Goal: Task Accomplishment & Management: Manage account settings

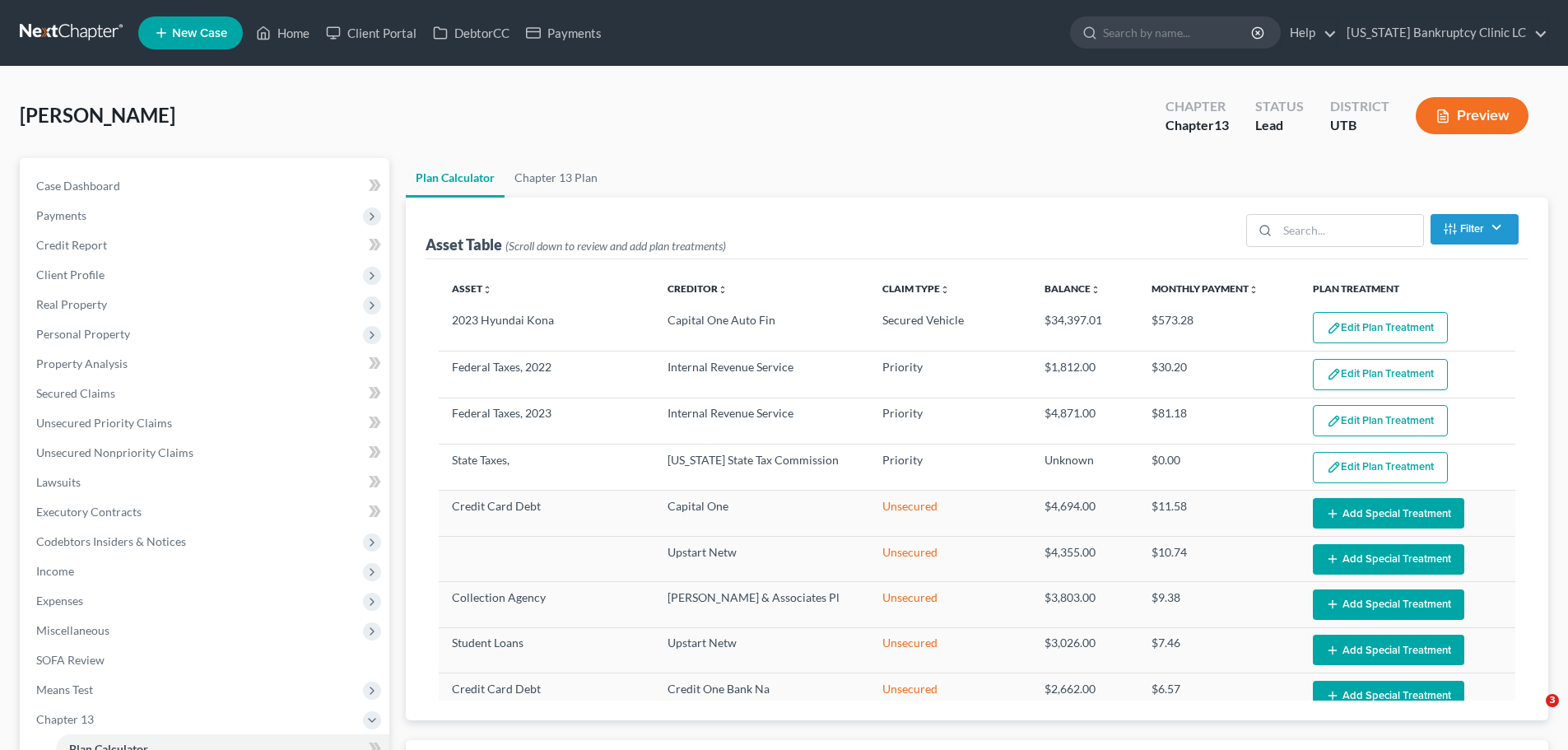
select select "59"
click at [286, 30] on link "Home" at bounding box center [282, 32] width 70 height 30
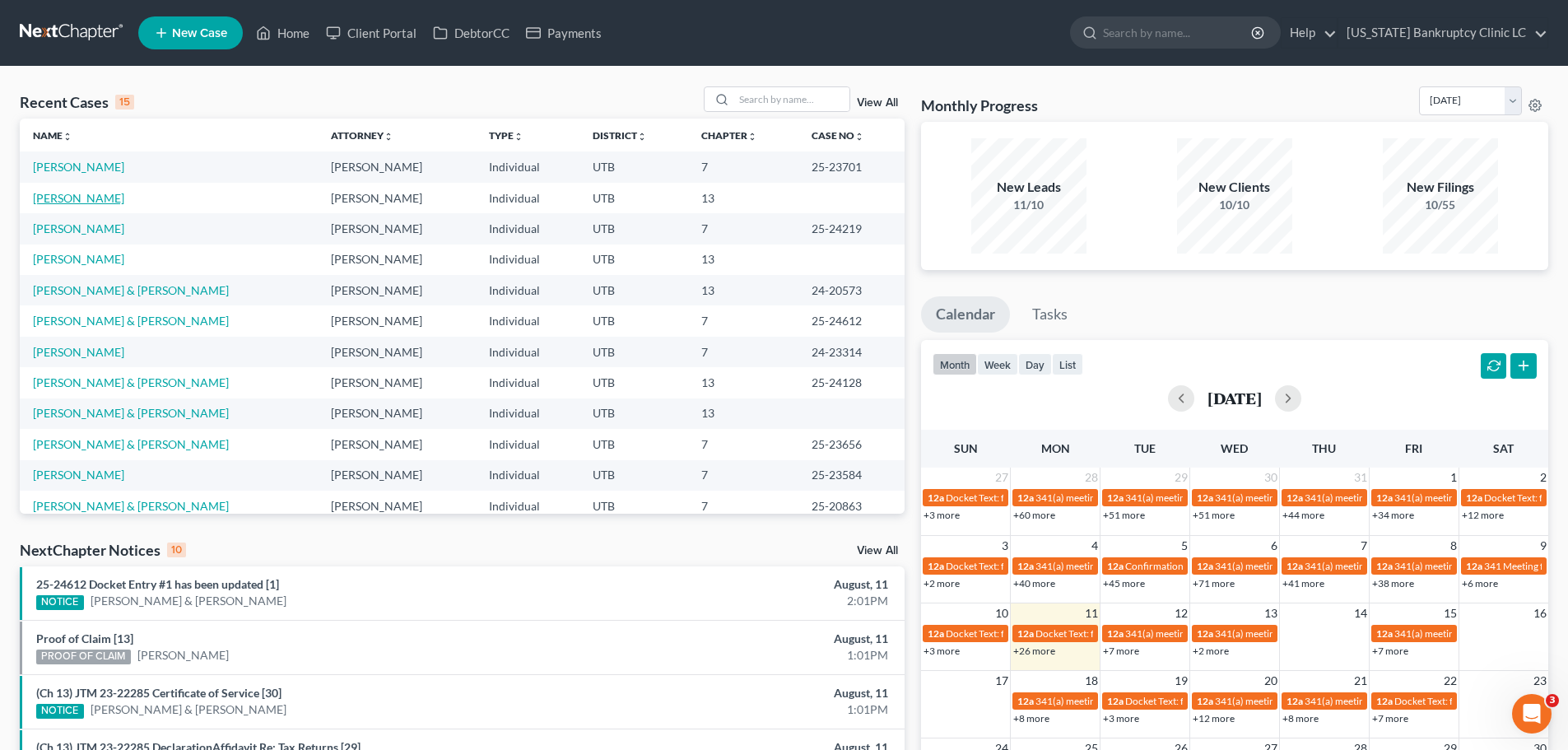
click at [72, 196] on link "[PERSON_NAME]" at bounding box center [78, 198] width 91 height 14
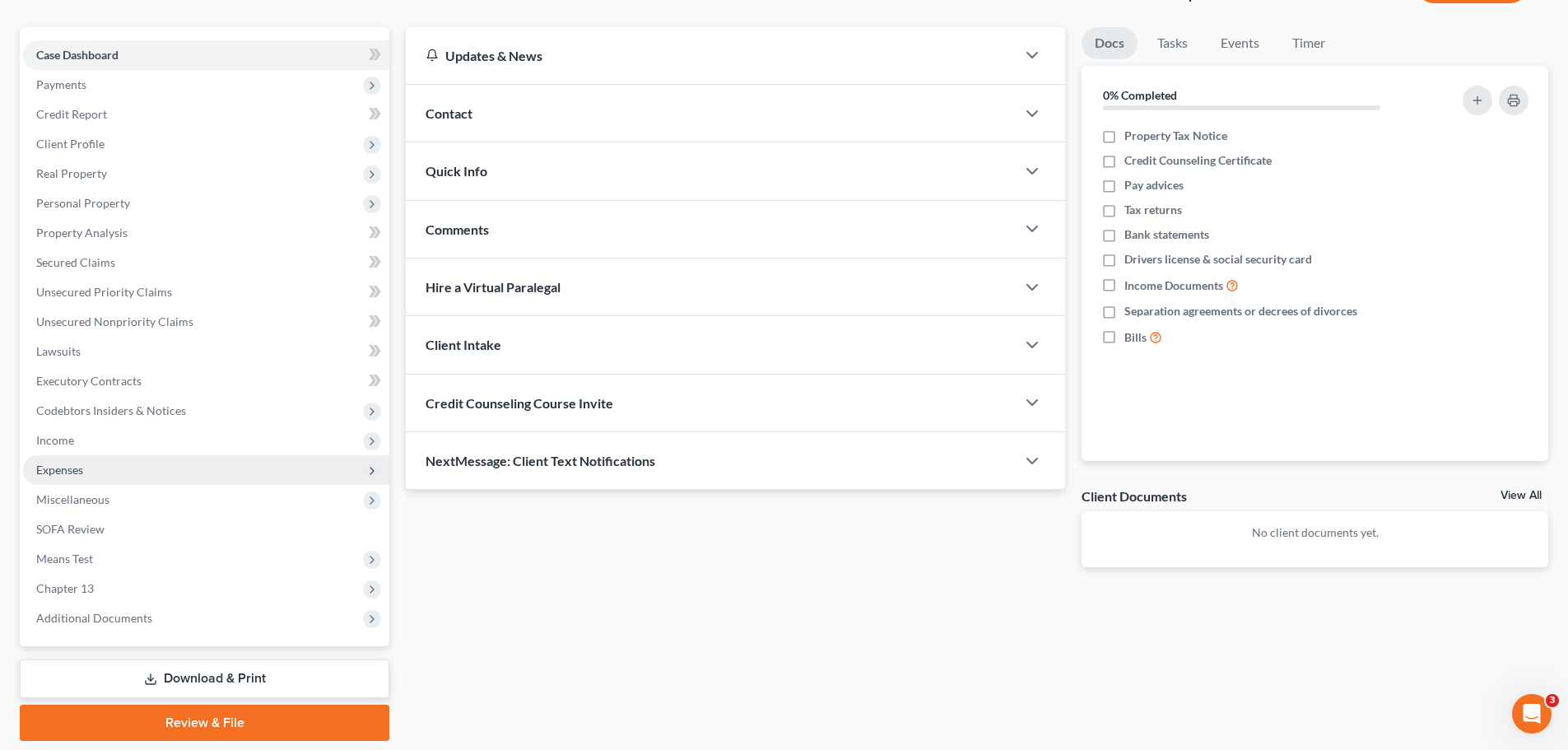
scroll to position [185, 0]
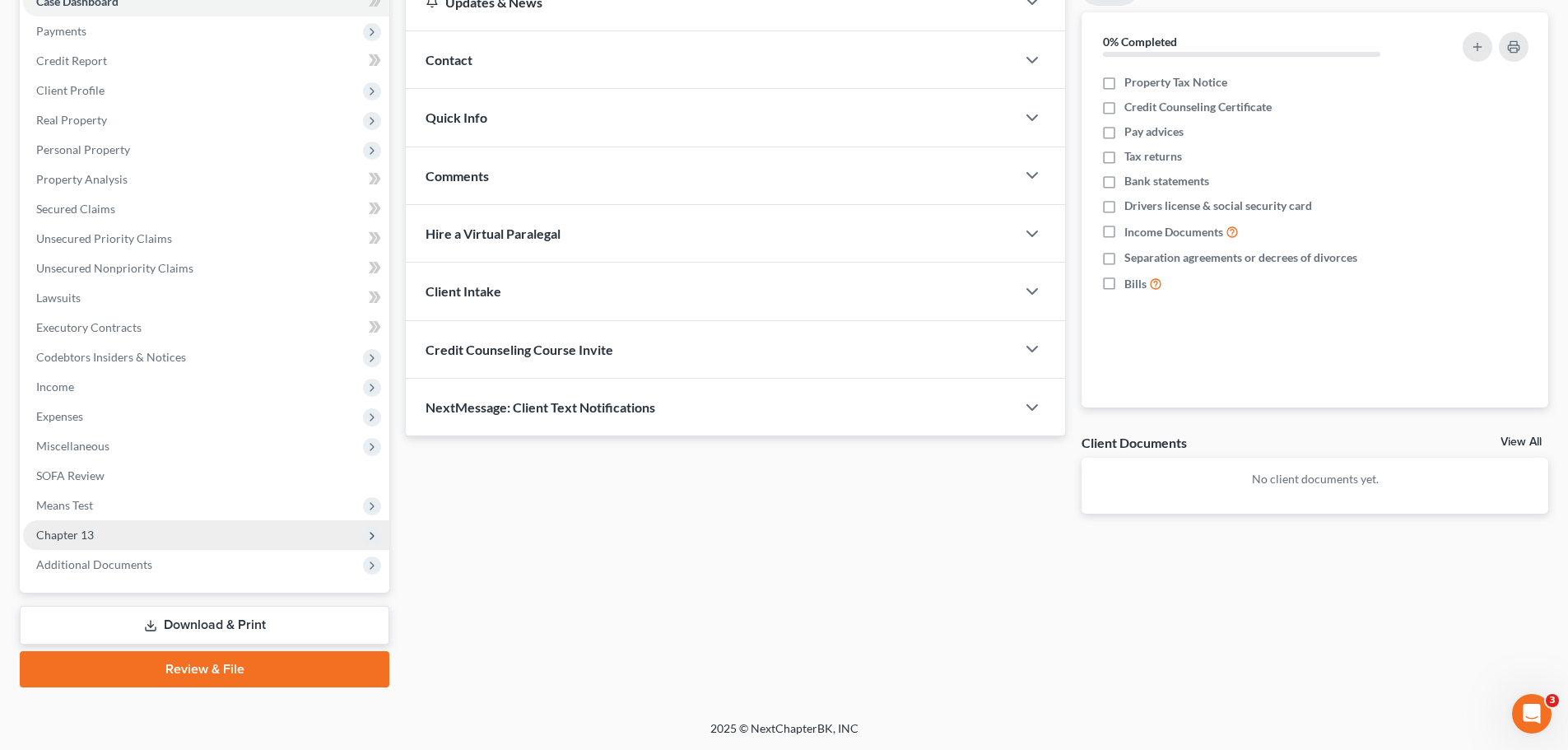
click at [142, 533] on span "Chapter 13" at bounding box center [206, 535] width 366 height 30
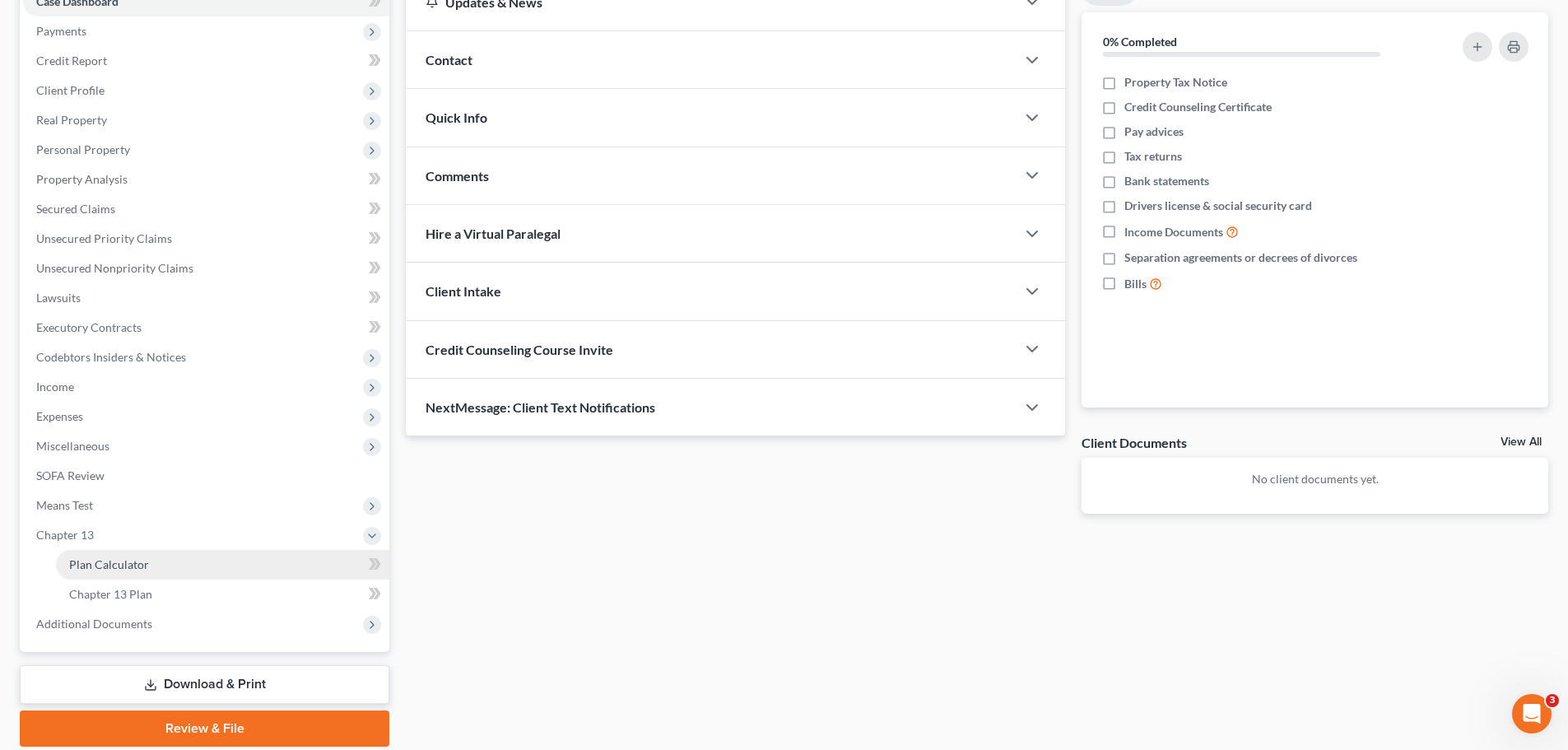
click at [135, 569] on span "Plan Calculator" at bounding box center [109, 565] width 80 height 14
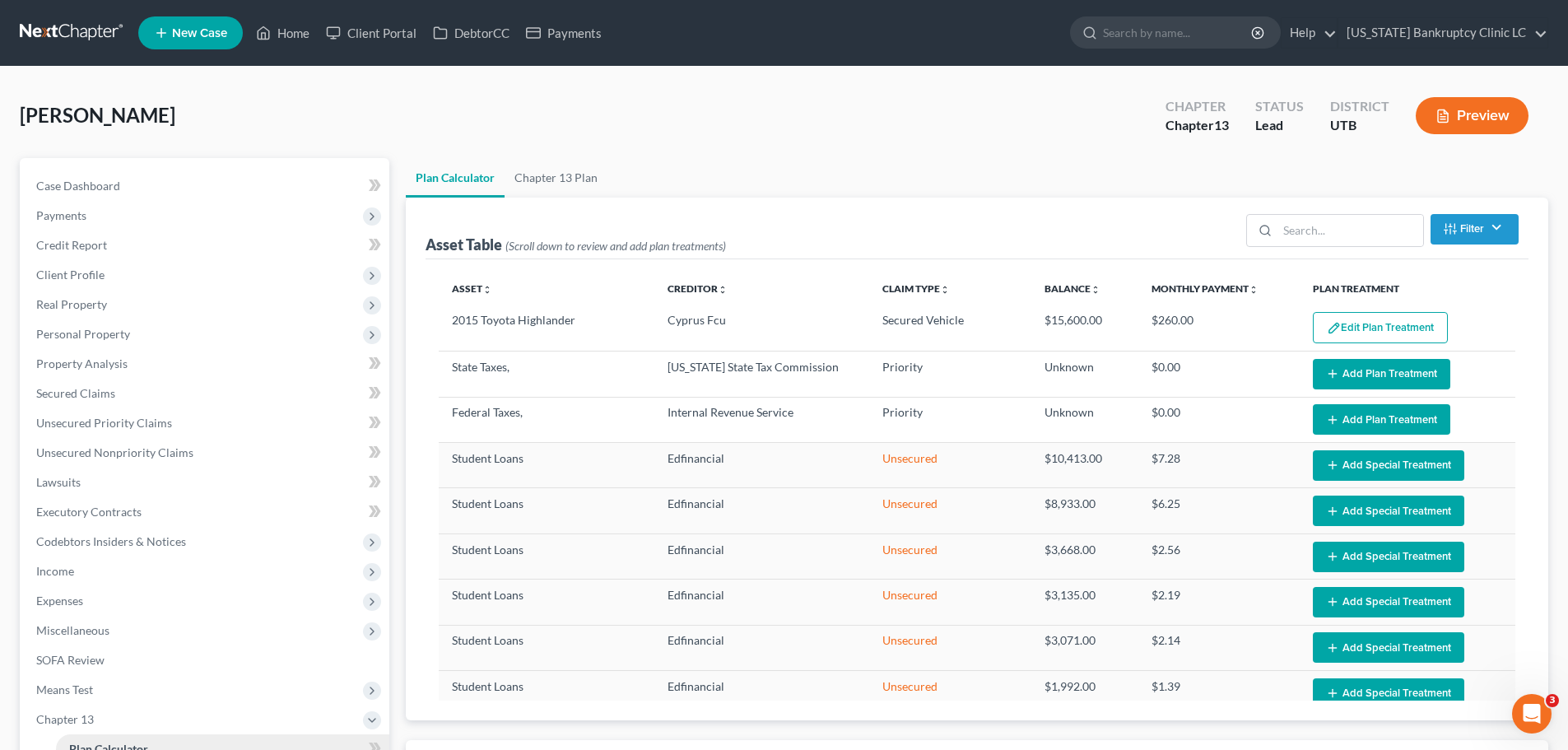
select select "59"
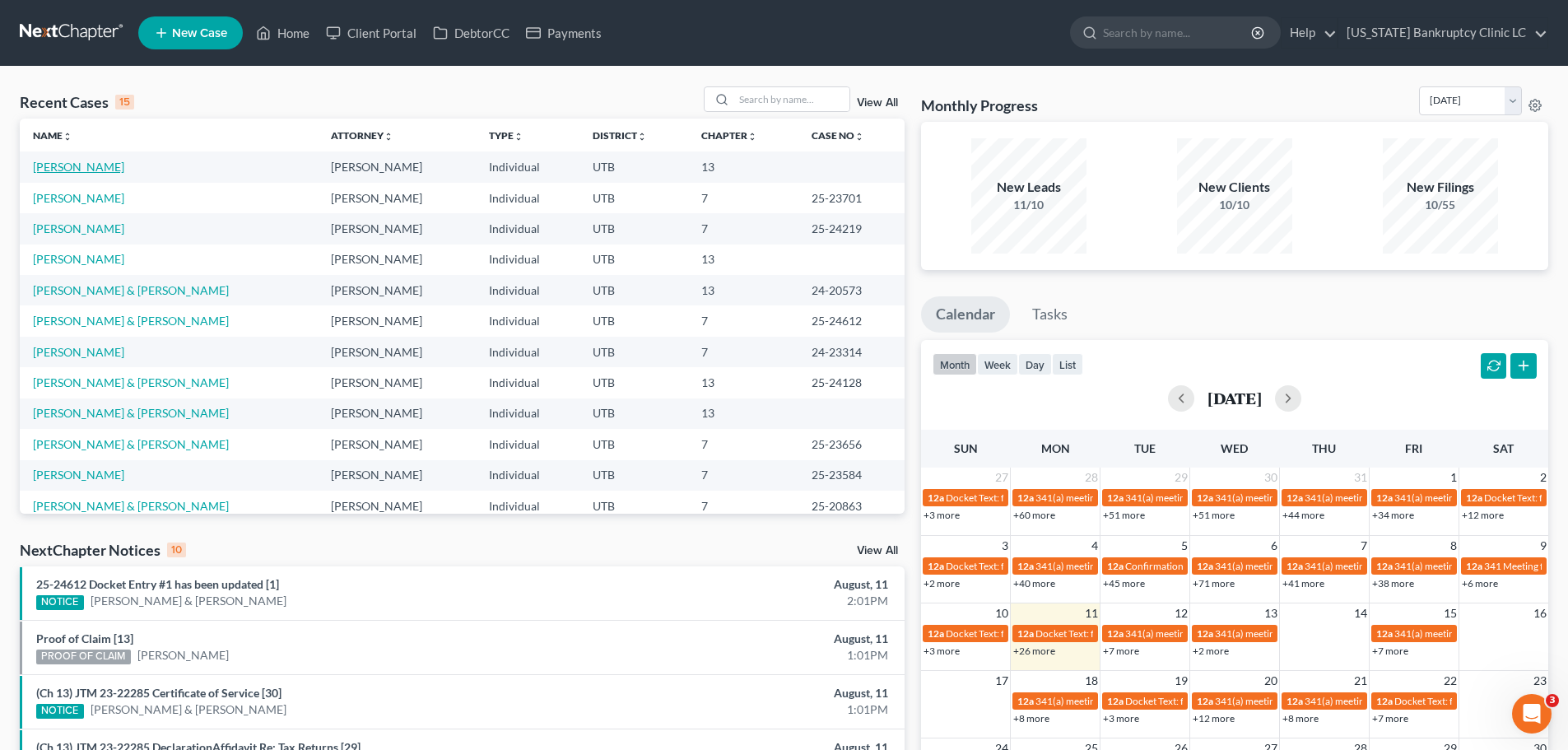
click at [70, 164] on link "[PERSON_NAME]" at bounding box center [78, 167] width 91 height 14
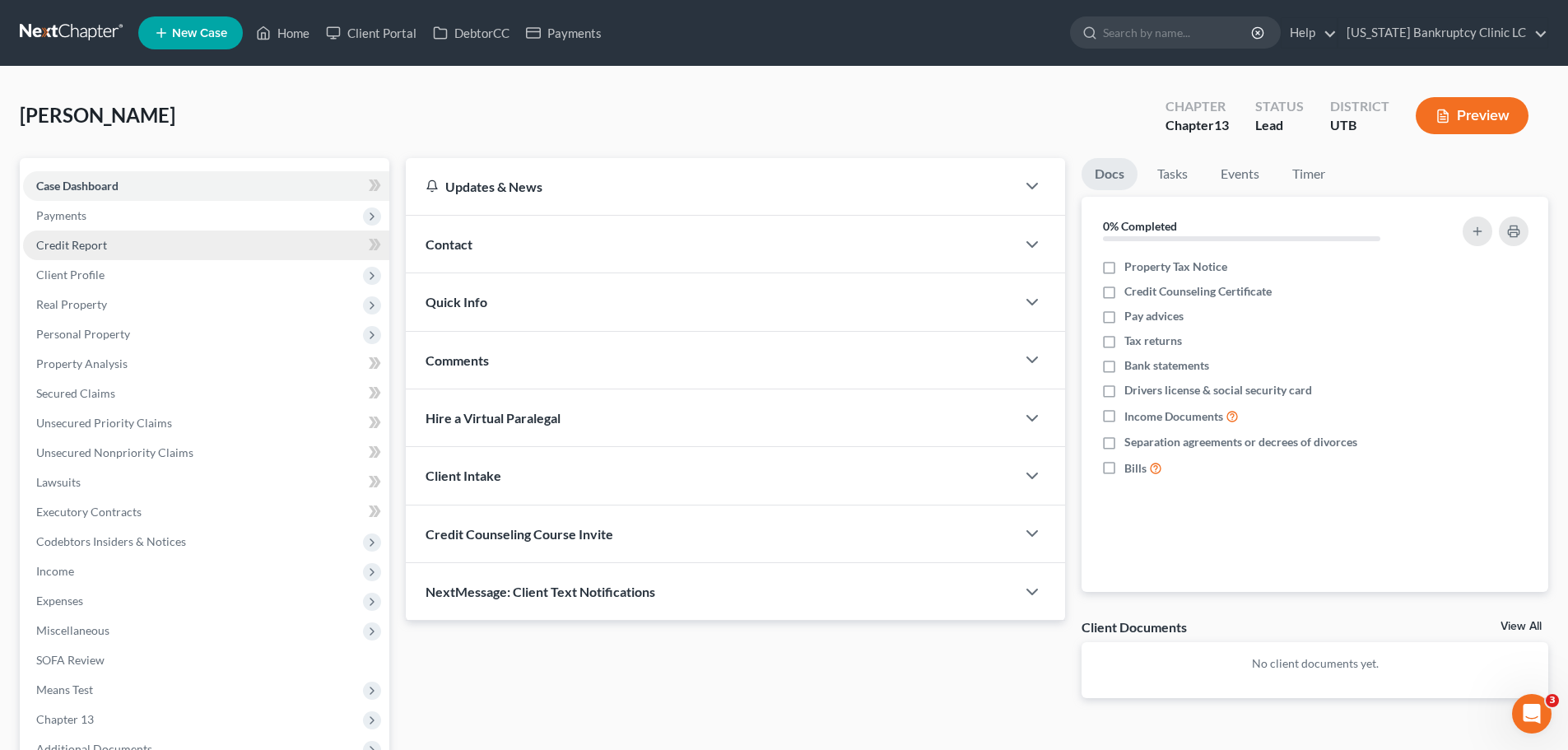
click at [83, 236] on link "Credit Report" at bounding box center [206, 245] width 366 height 30
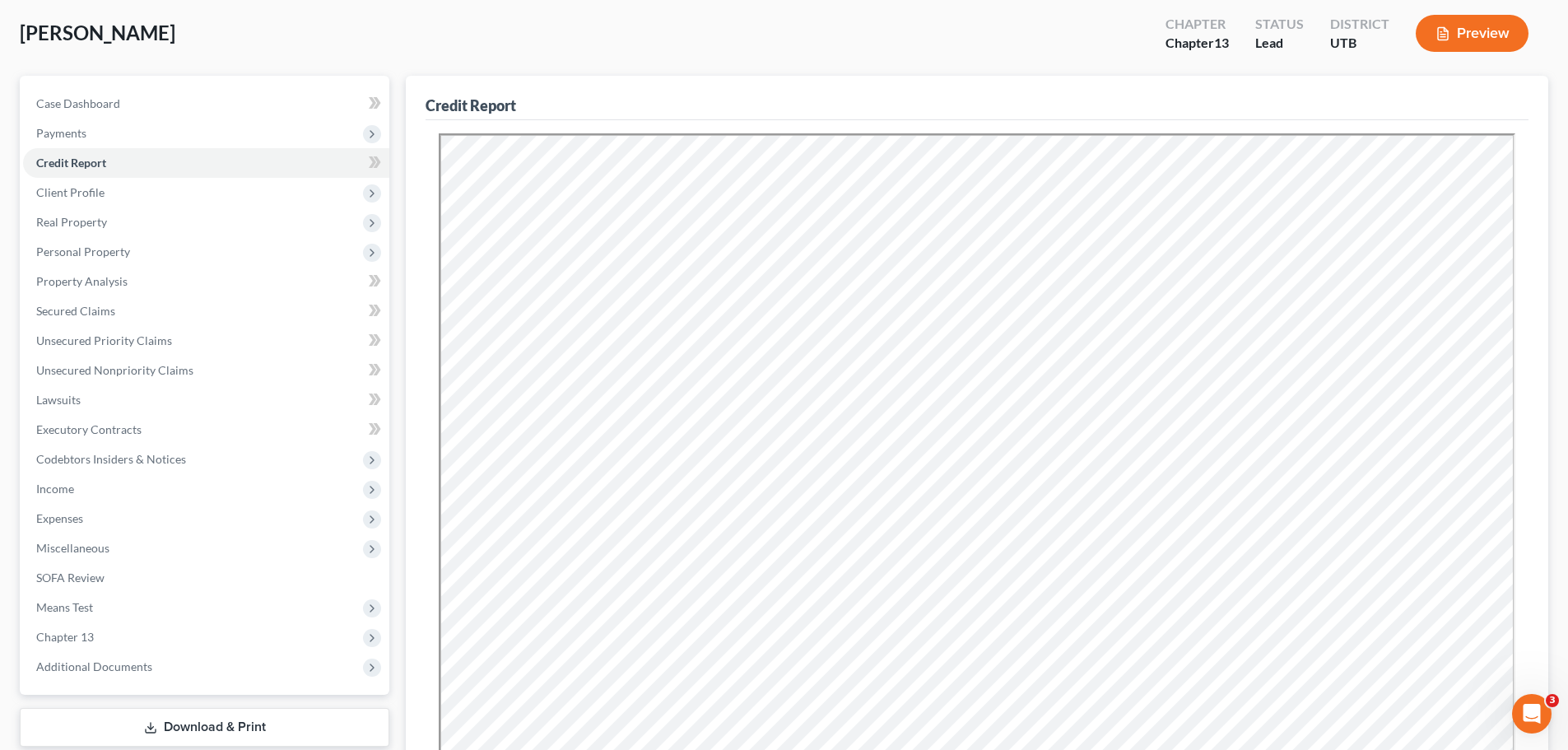
scroll to position [247, 0]
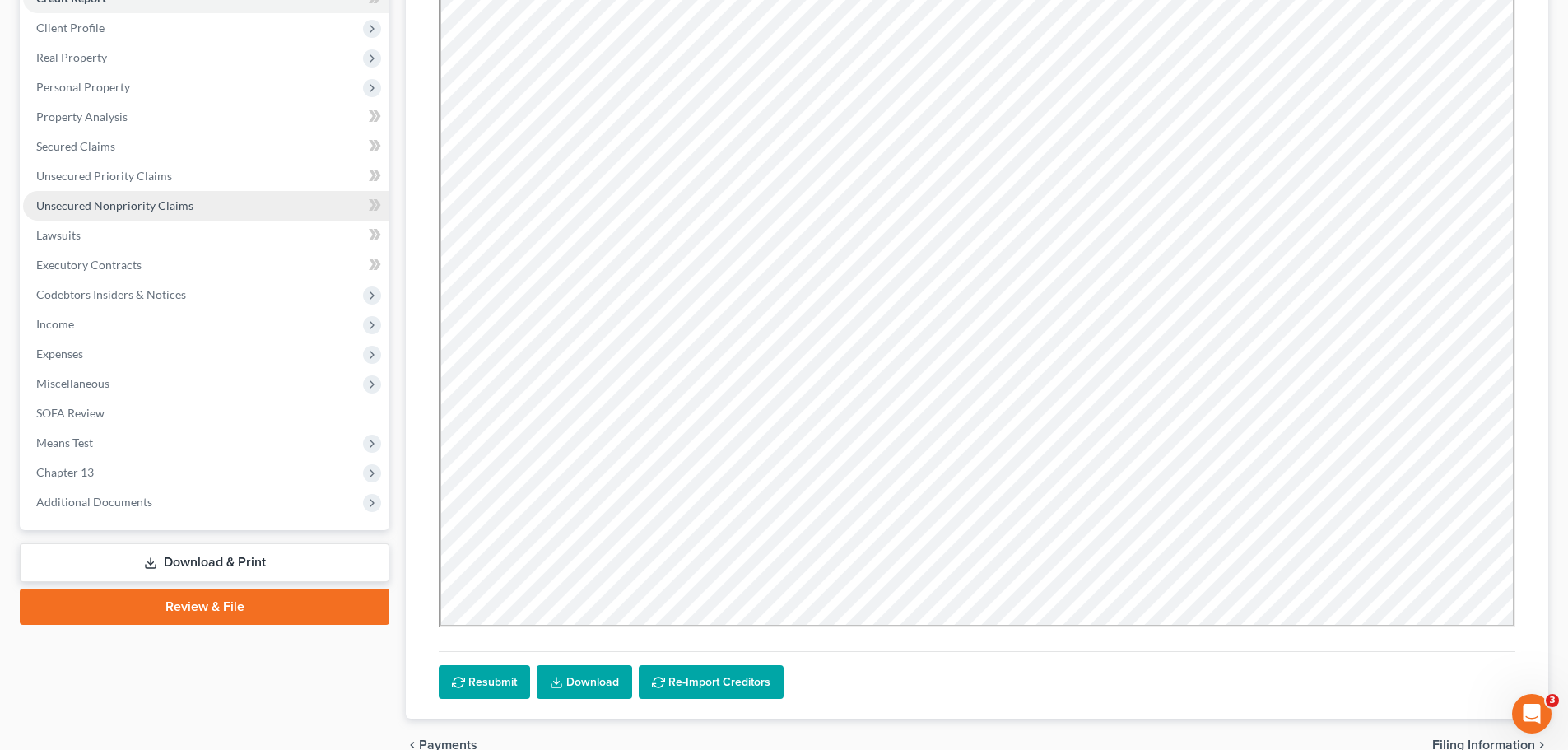
click at [158, 215] on link "Unsecured Nonpriority Claims" at bounding box center [206, 206] width 366 height 30
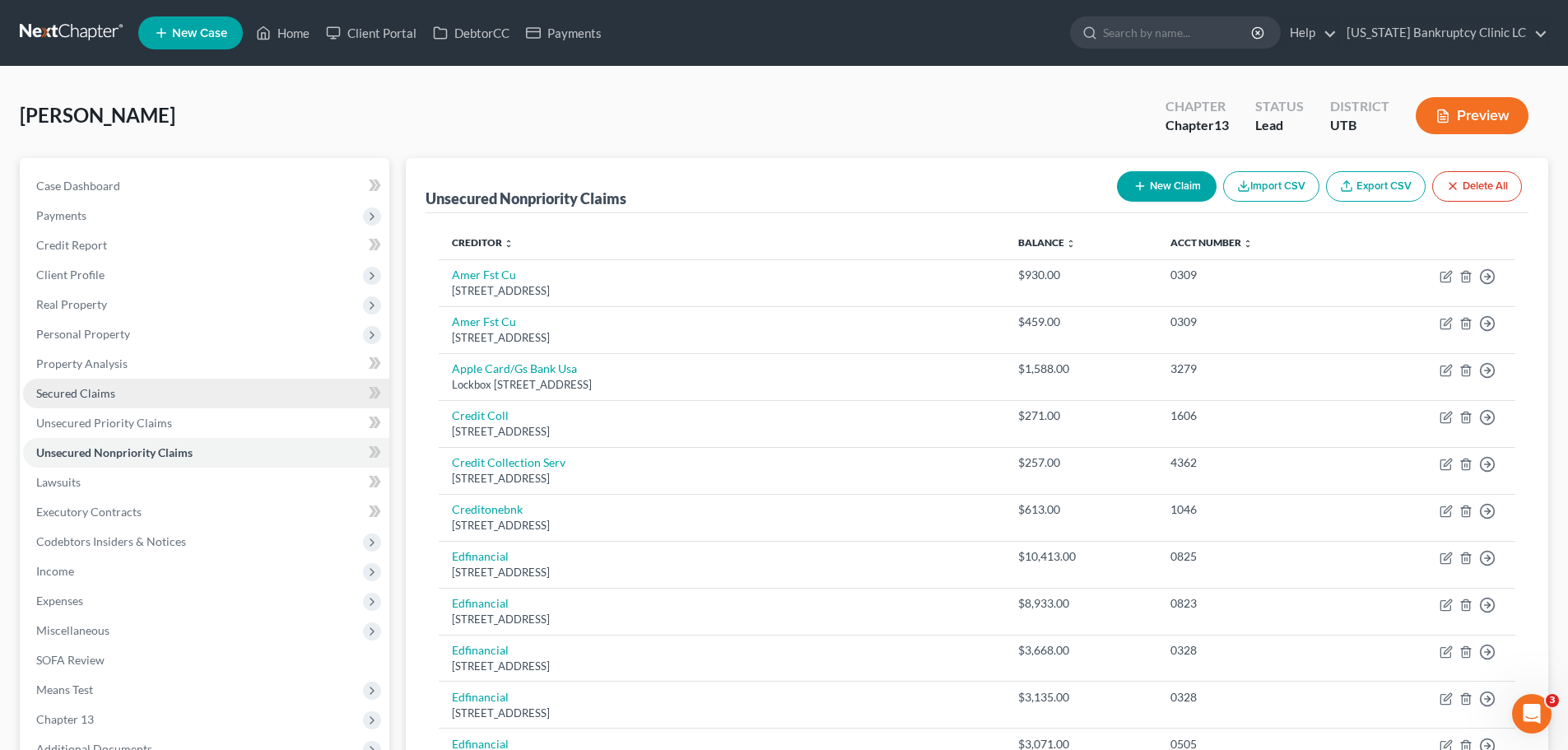
click at [212, 403] on link "Secured Claims" at bounding box center [206, 393] width 366 height 30
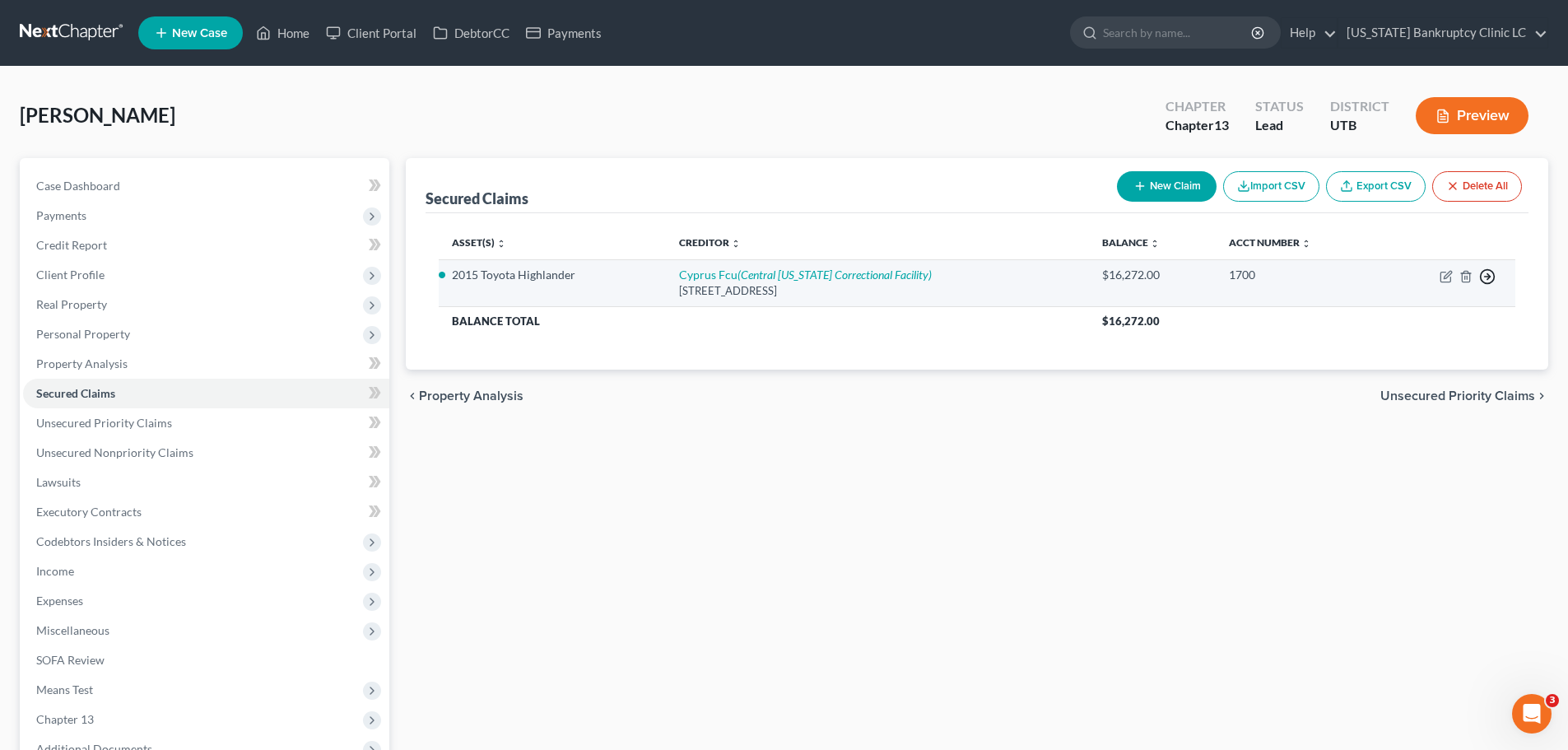
click at [1492, 276] on icon "button" at bounding box center [1486, 276] width 16 height 16
click at [1394, 319] on link "Move to F" at bounding box center [1412, 315] width 138 height 28
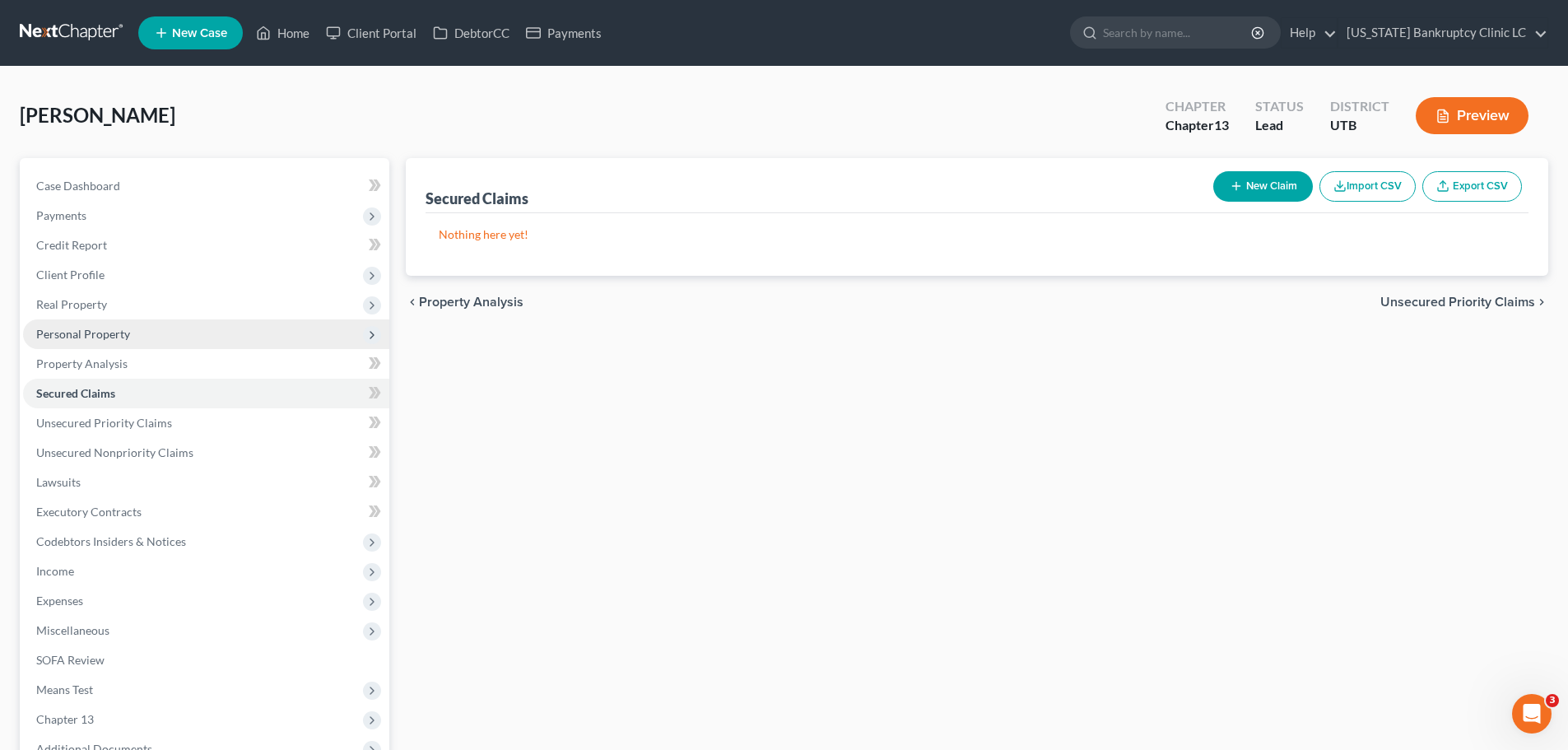
click at [144, 335] on span "Personal Property" at bounding box center [206, 334] width 366 height 30
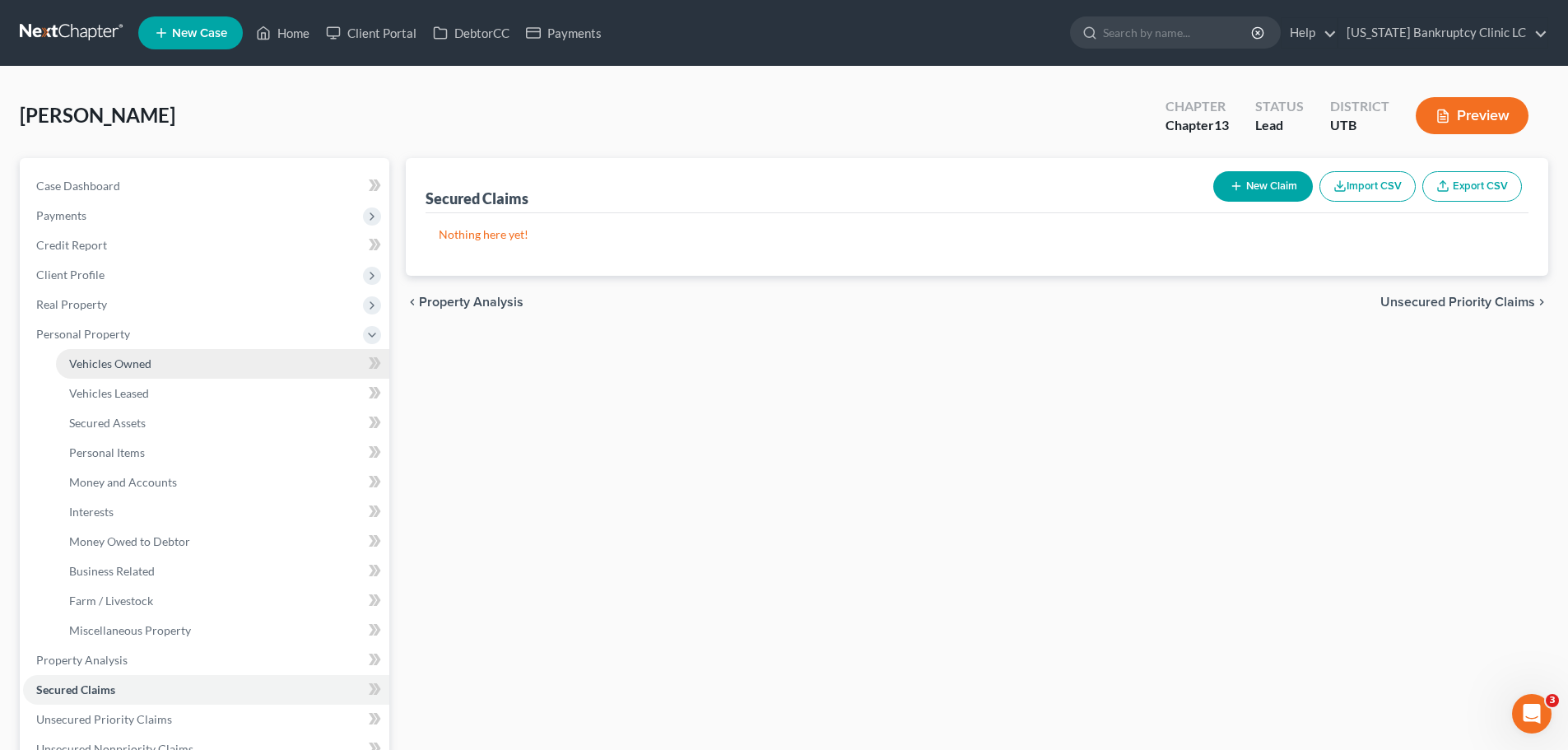
click at [105, 361] on span "Vehicles Owned" at bounding box center [110, 363] width 82 height 14
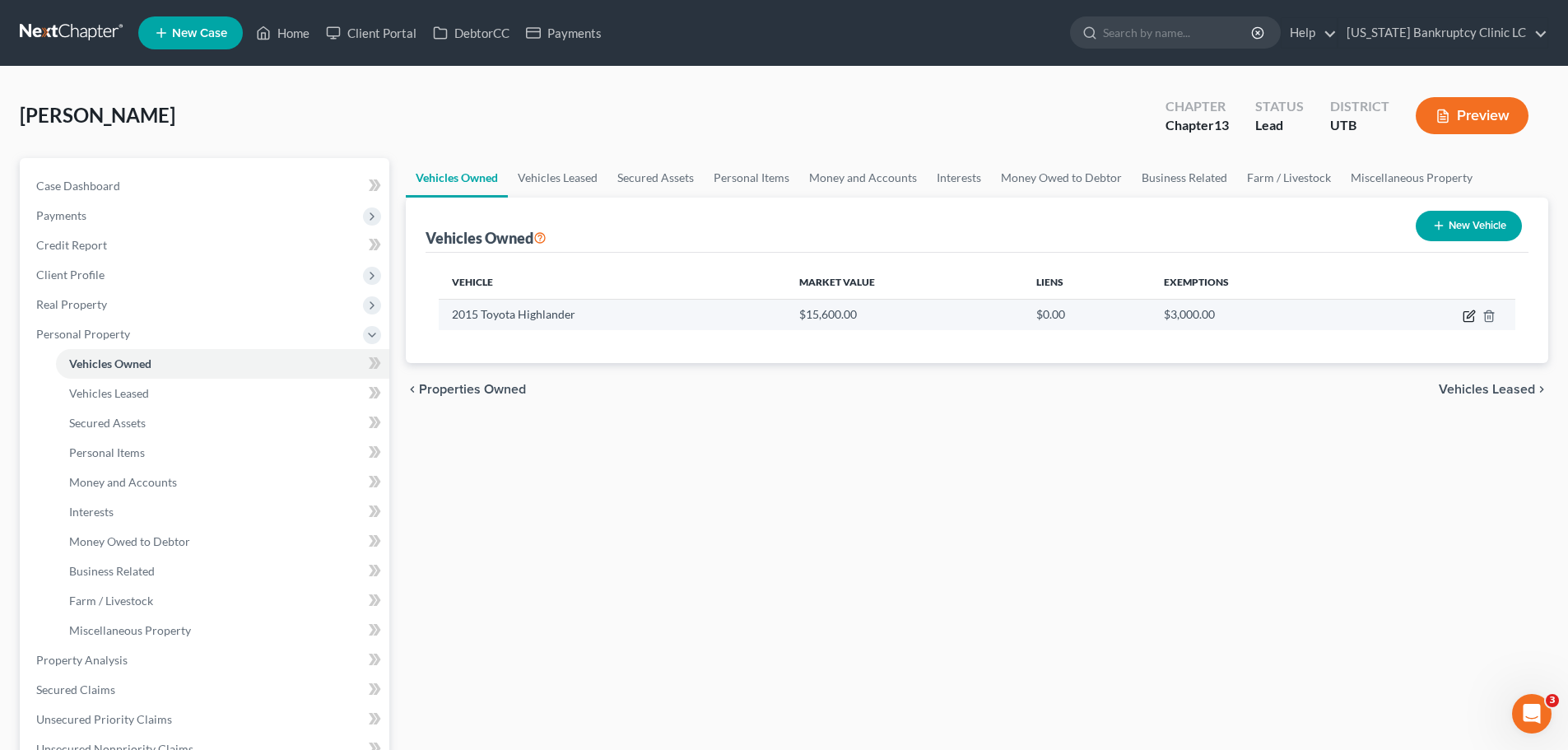
click at [1467, 321] on icon "button" at bounding box center [1469, 317] width 10 height 10
select select "0"
select select "11"
select select "2"
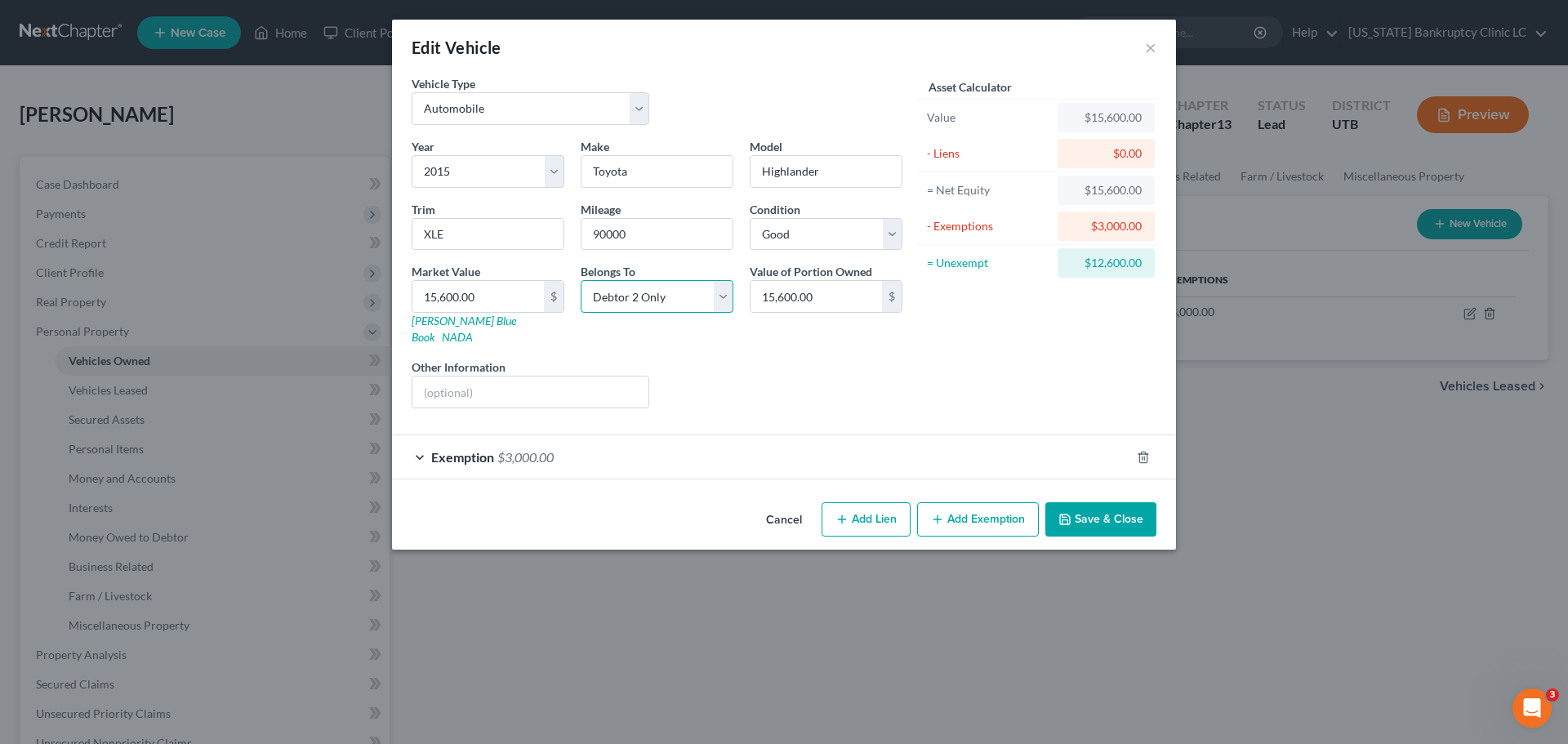
click at [719, 297] on select "Select Debtor 1 Only Debtor 2 Only Debtor 1 And Debtor 2 Only At Least One Of T…" at bounding box center [656, 296] width 153 height 33
select select "3"
click at [580, 280] on select "Select Debtor 1 Only Debtor 2 Only Debtor 1 And Debtor 2 Only At Least One Of T…" at bounding box center [656, 296] width 153 height 33
click at [829, 292] on input "15,600.00" at bounding box center [816, 296] width 132 height 31
type input "7,230"
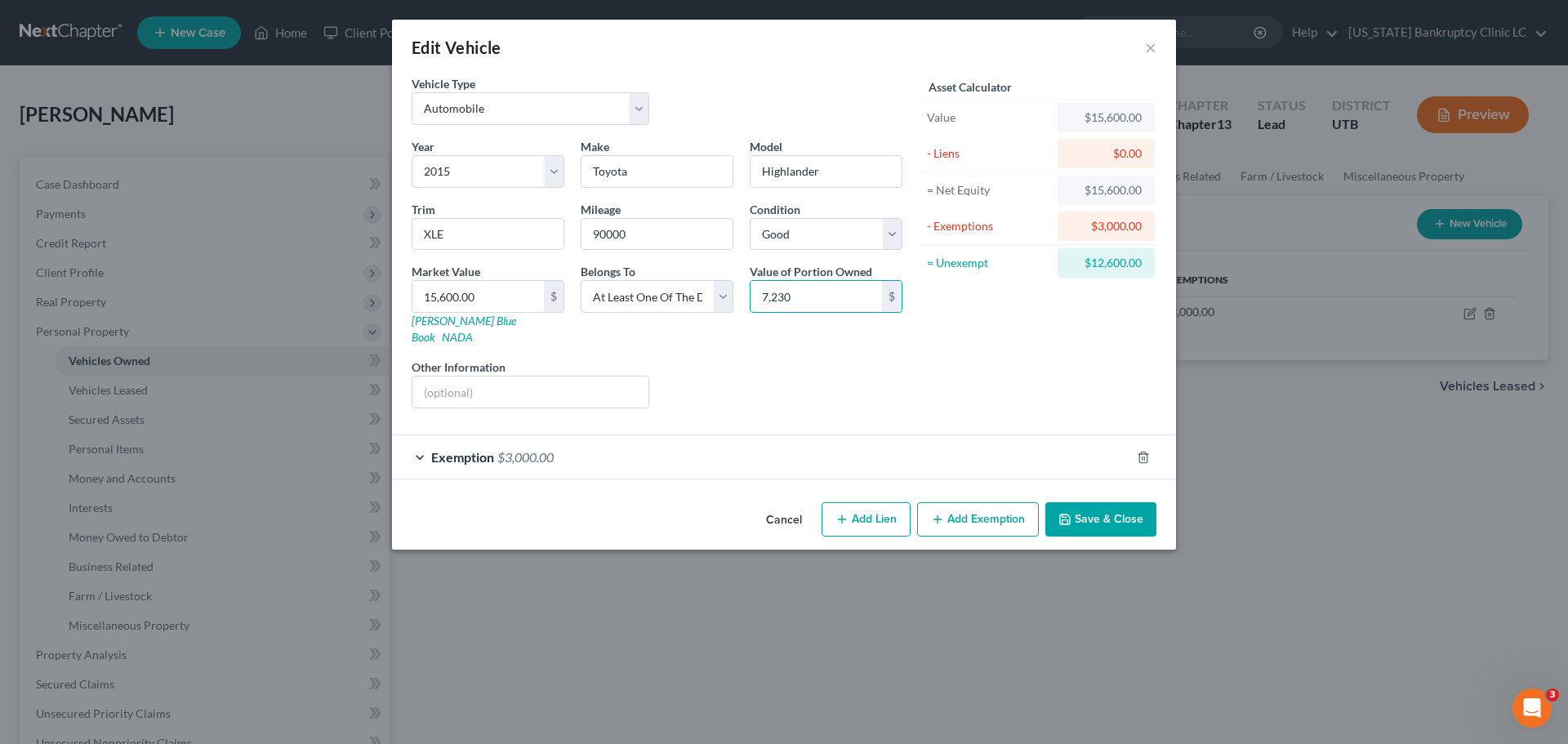
click at [1096, 503] on button "Save & Close" at bounding box center [1101, 520] width 111 height 35
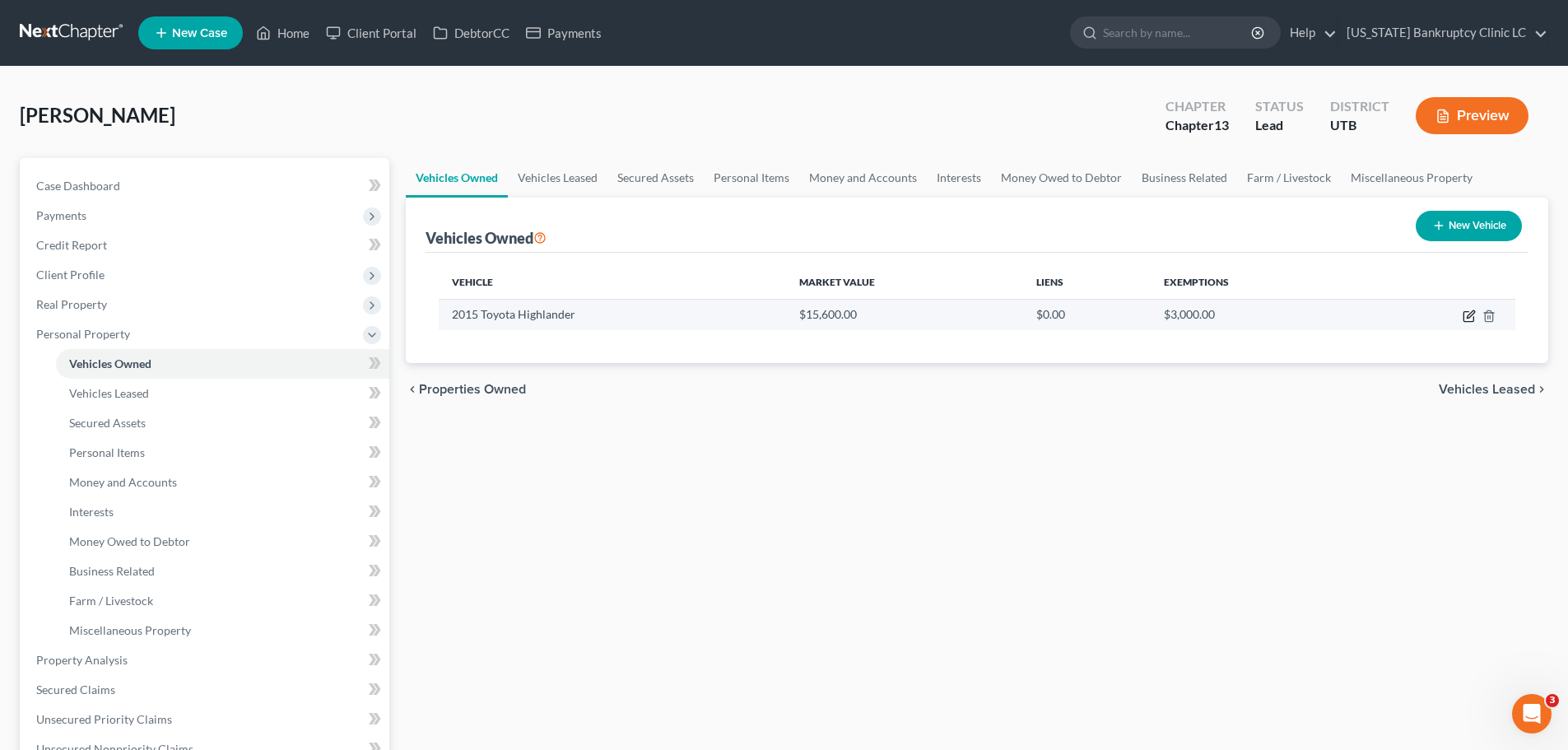
click at [1468, 312] on icon "button" at bounding box center [1469, 317] width 10 height 10
select select "0"
select select "11"
select select "2"
select select "3"
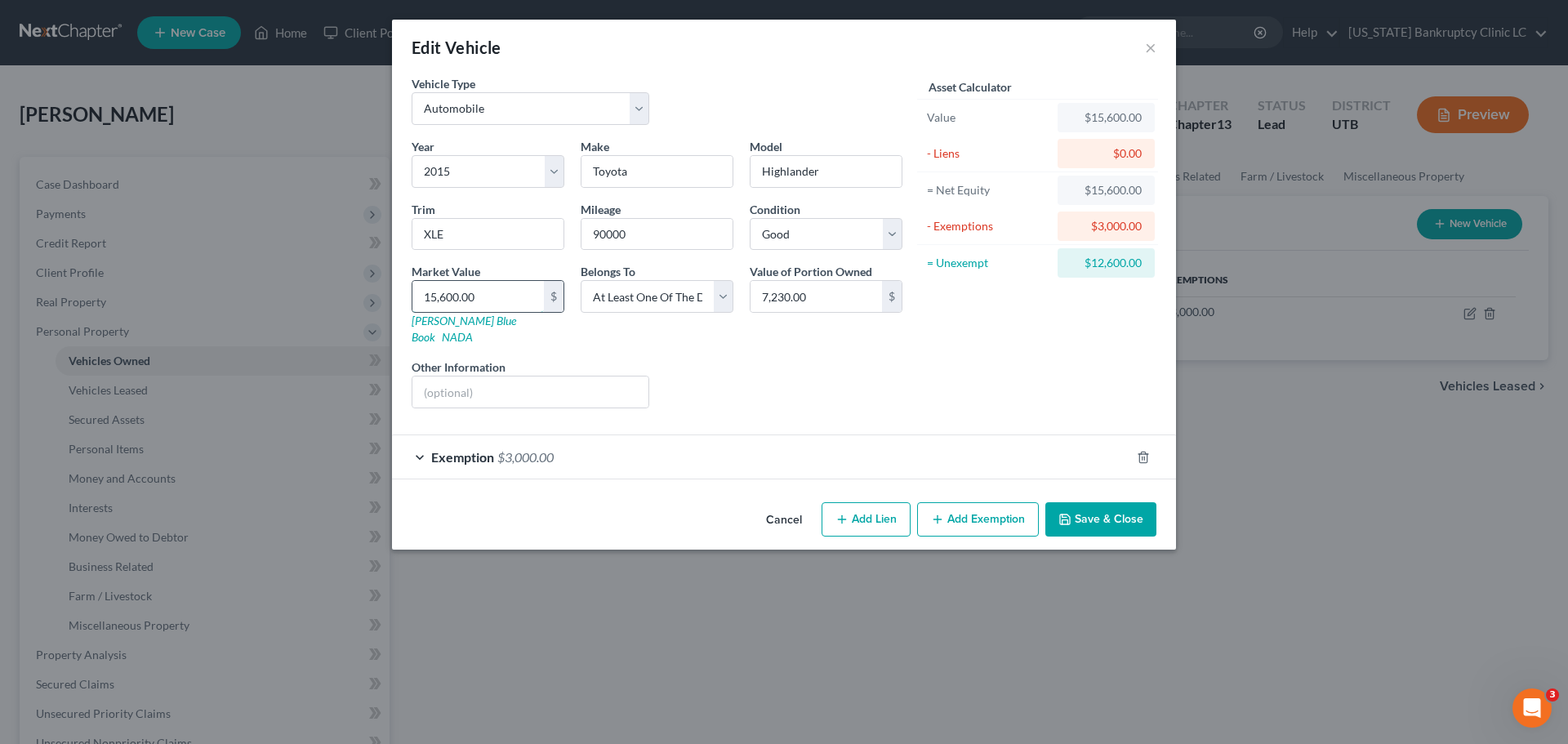
click at [506, 295] on input "15,600.00" at bounding box center [478, 296] width 132 height 31
type input "1"
type input "1.00"
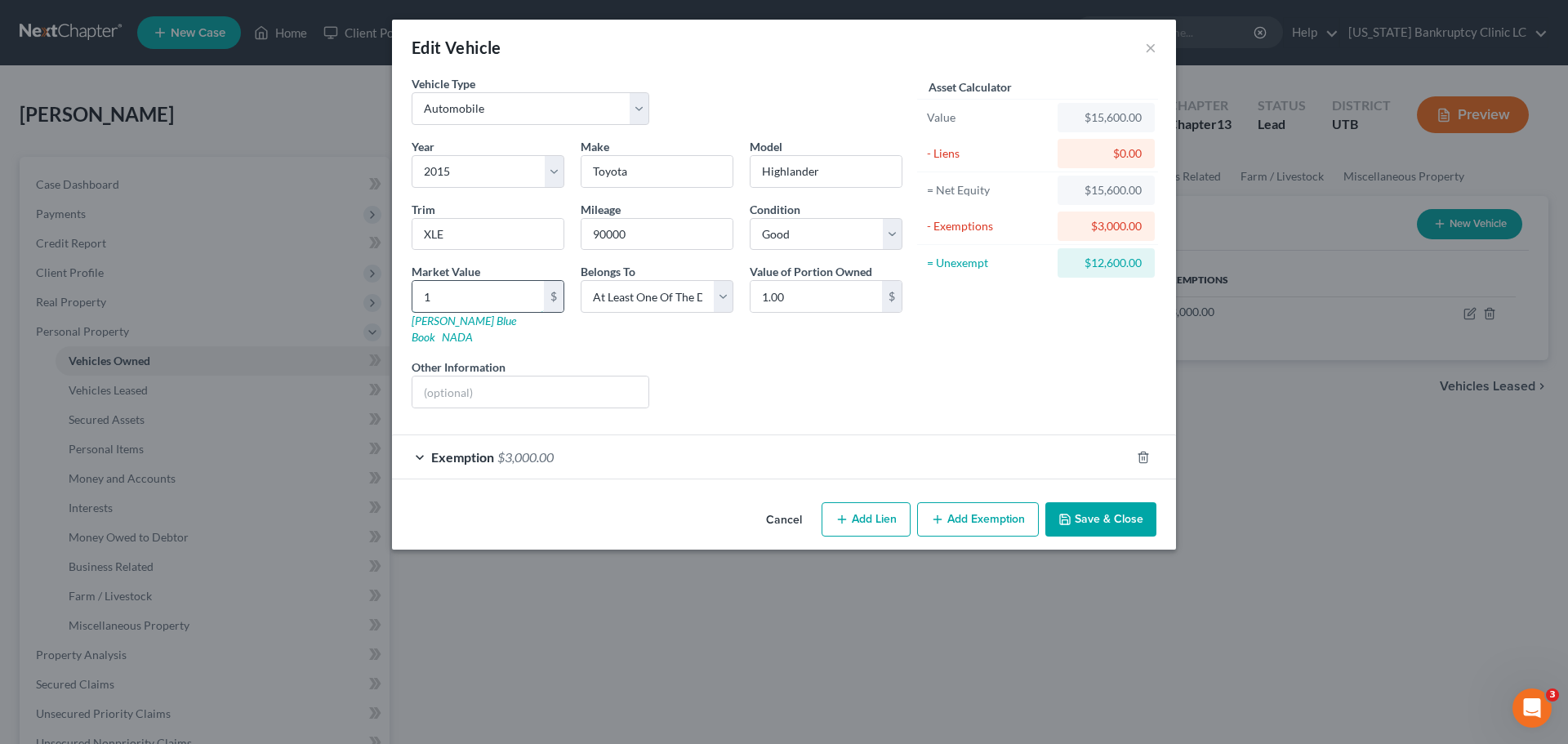
type input "14"
type input "14.00"
type input "144"
type input "144.00"
type input "1446"
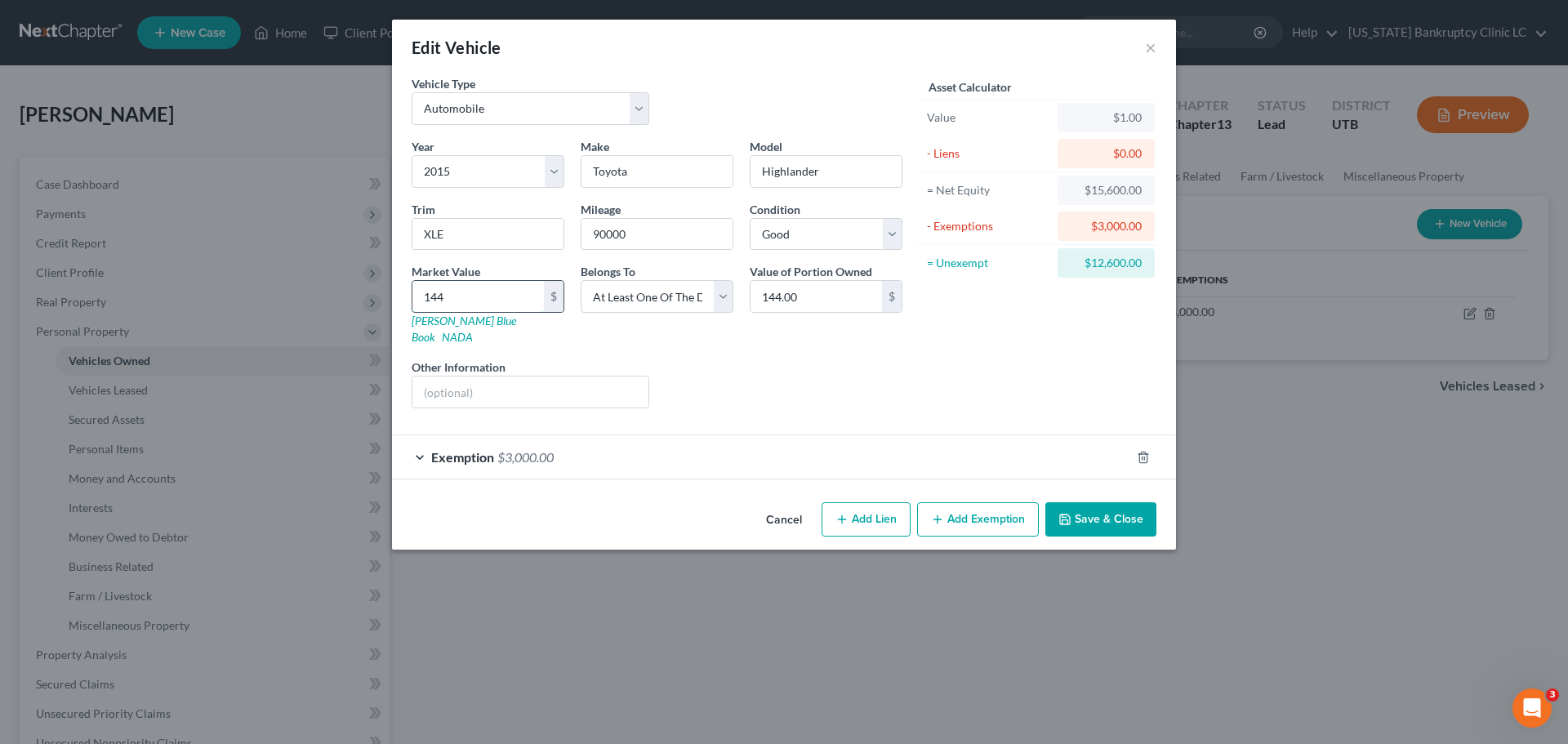
type input "1,446.00"
type input "1,4460"
type input "14,460.00"
type input "14,460"
click at [832, 298] on input "14,460.00" at bounding box center [816, 296] width 132 height 31
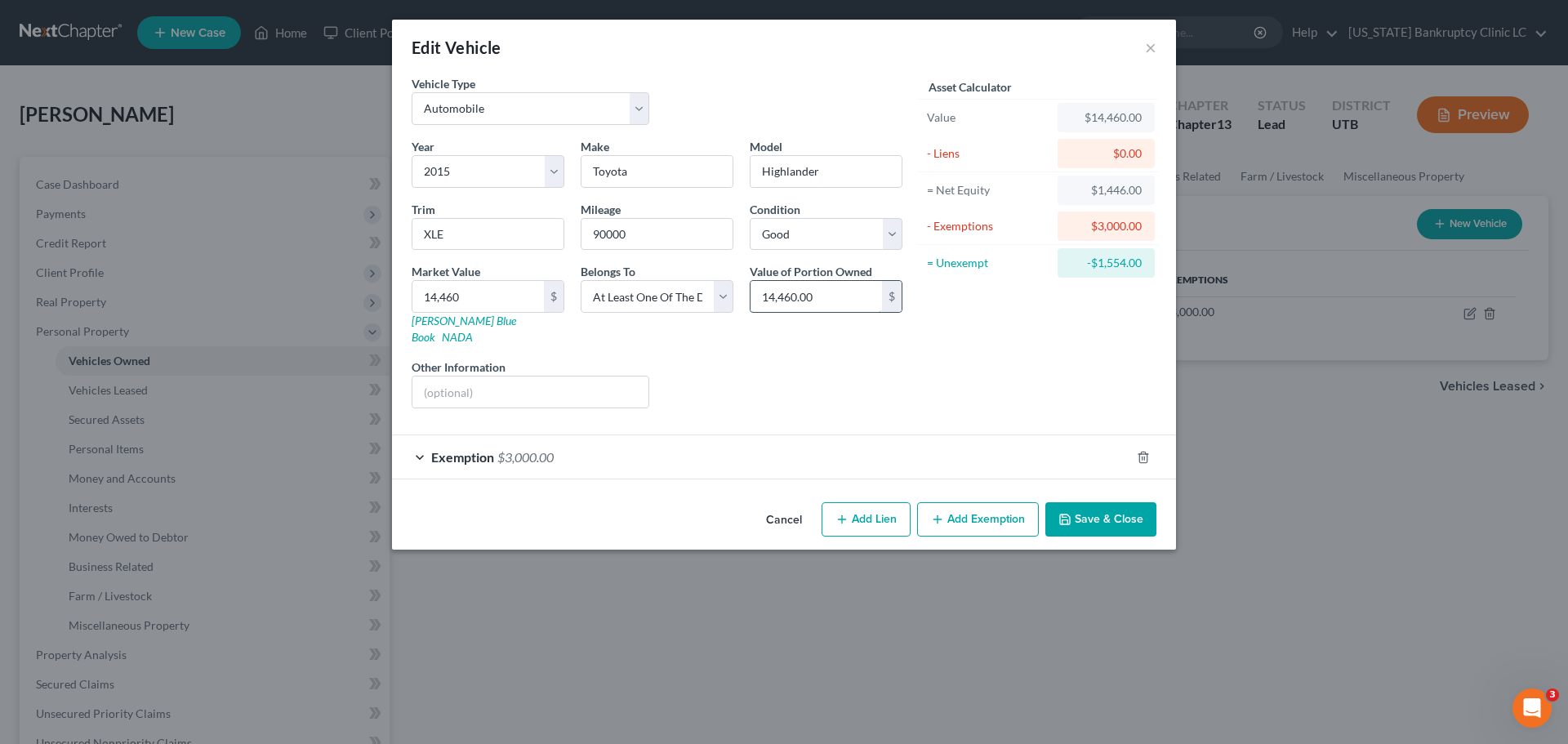
click at [832, 298] on input "14,460.00" at bounding box center [816, 296] width 132 height 31
type input "7,230"
click at [1107, 503] on button "Save & Close" at bounding box center [1101, 520] width 111 height 35
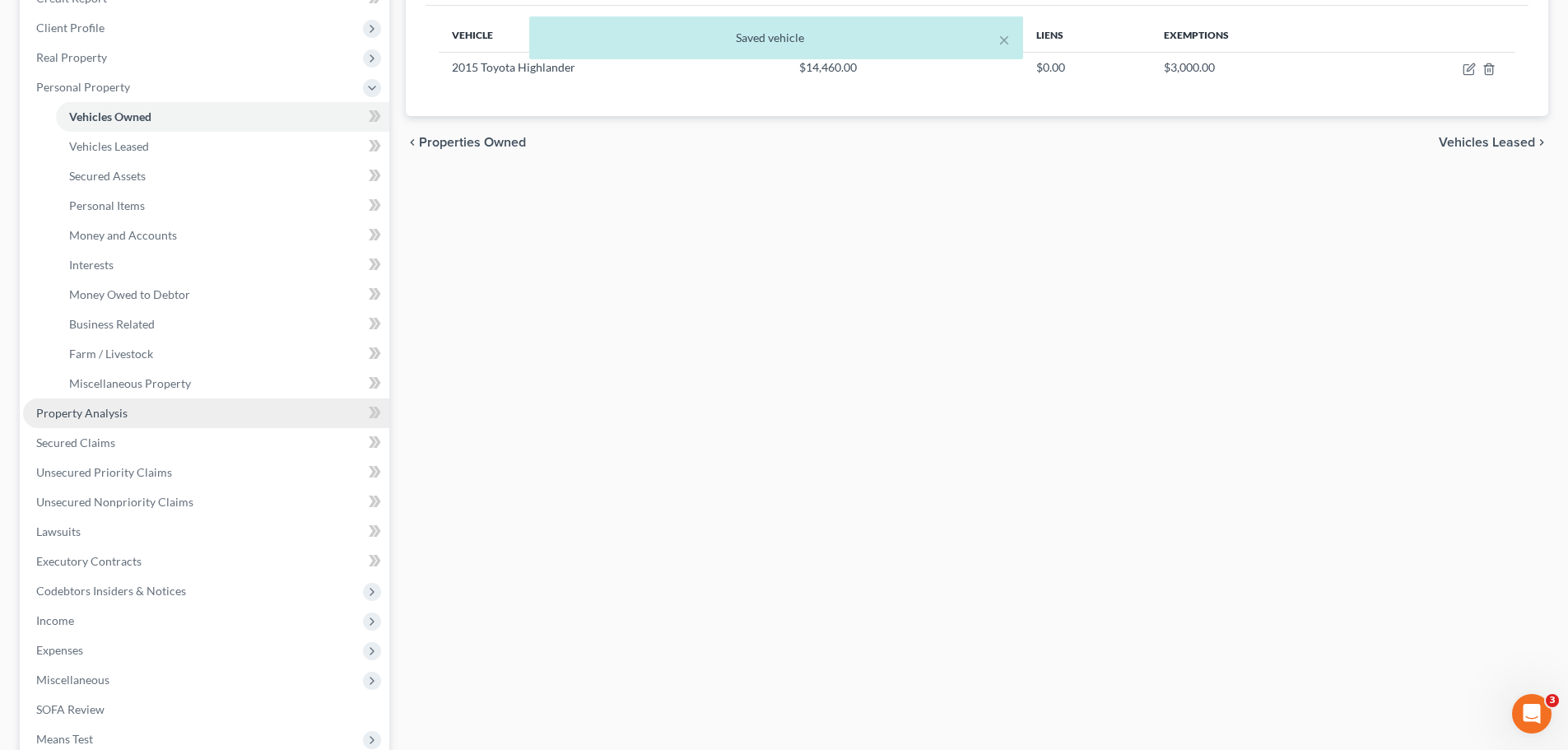
scroll to position [412, 0]
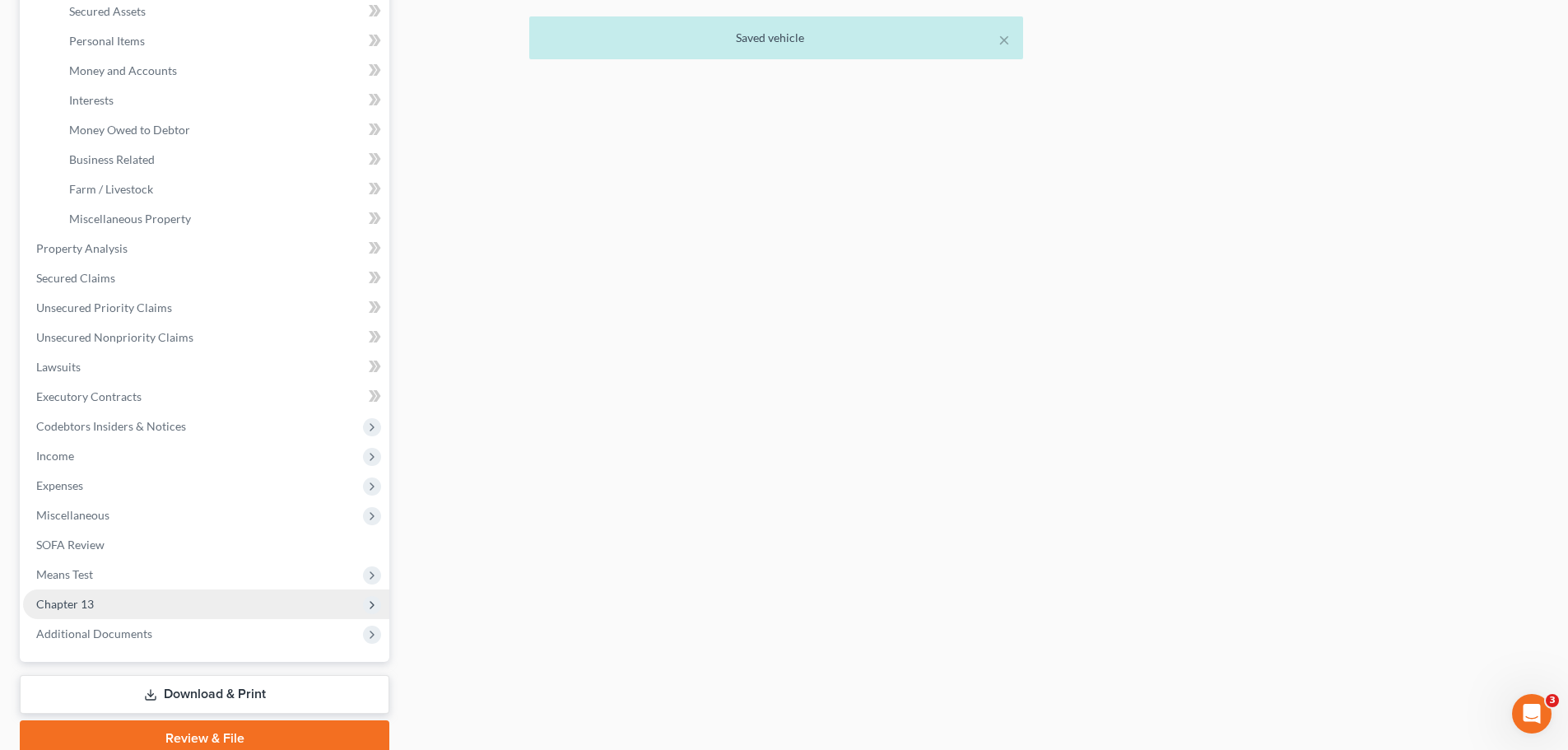
click at [184, 601] on span "Chapter 13" at bounding box center [206, 604] width 366 height 30
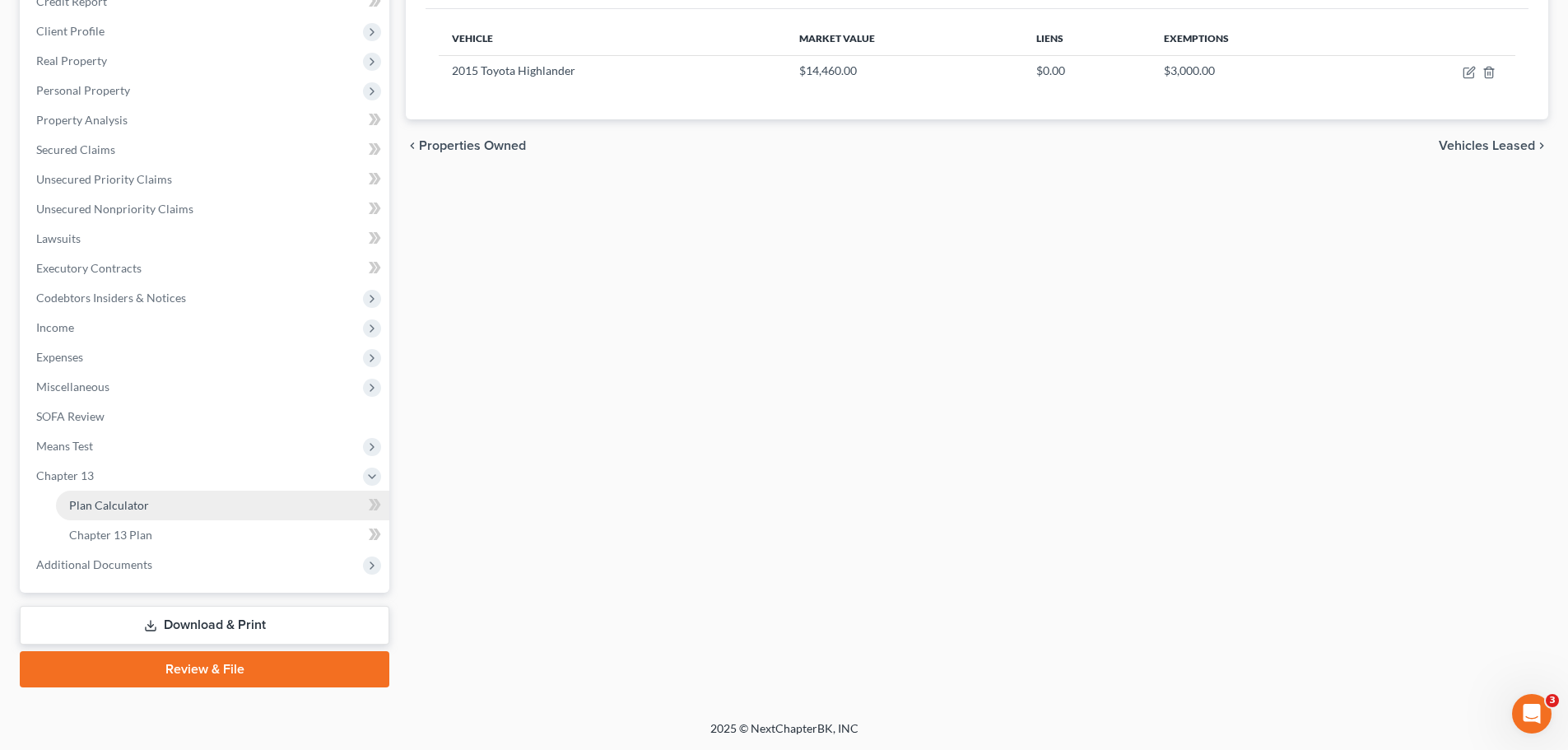
click at [174, 501] on link "Plan Calculator" at bounding box center [223, 505] width 333 height 30
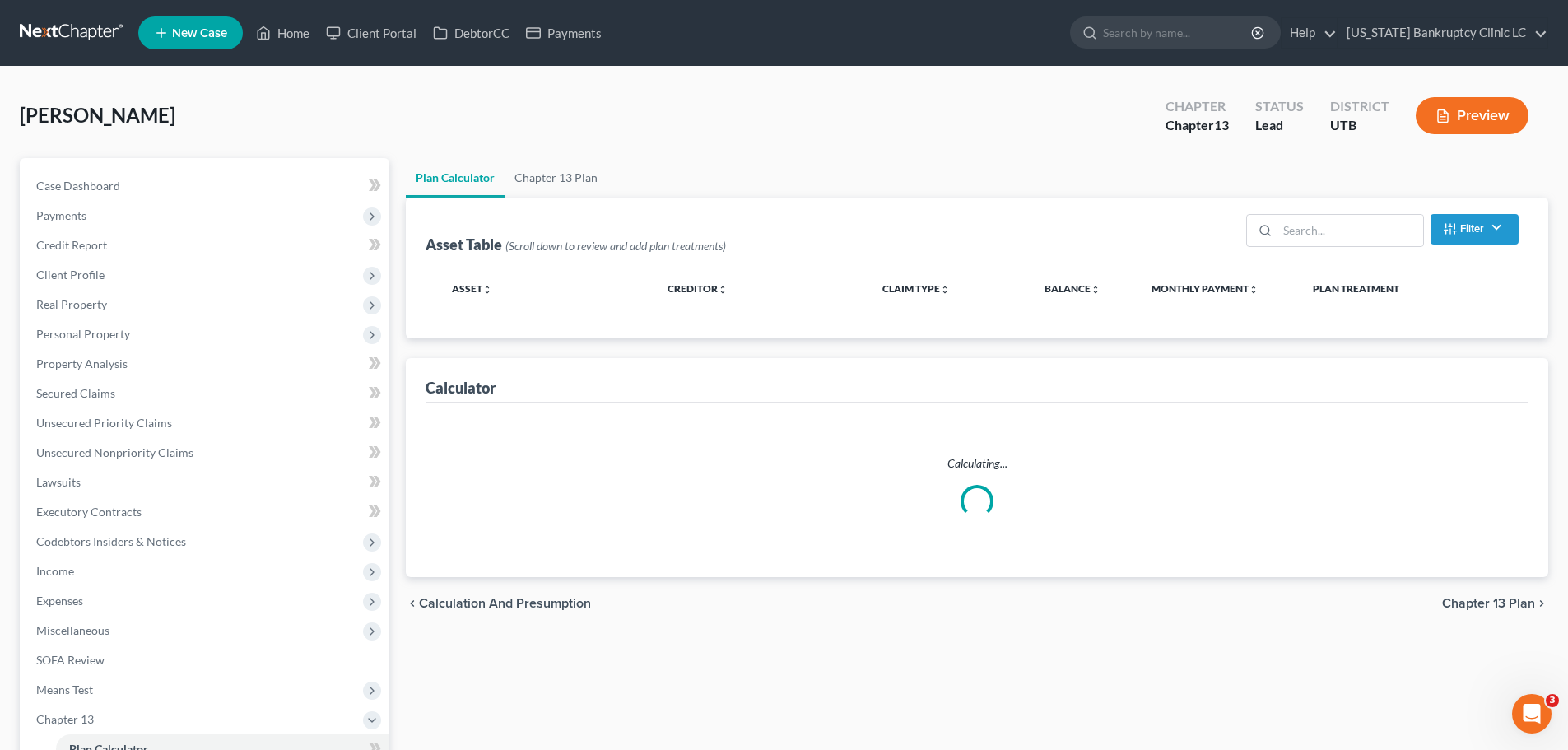
select select "59"
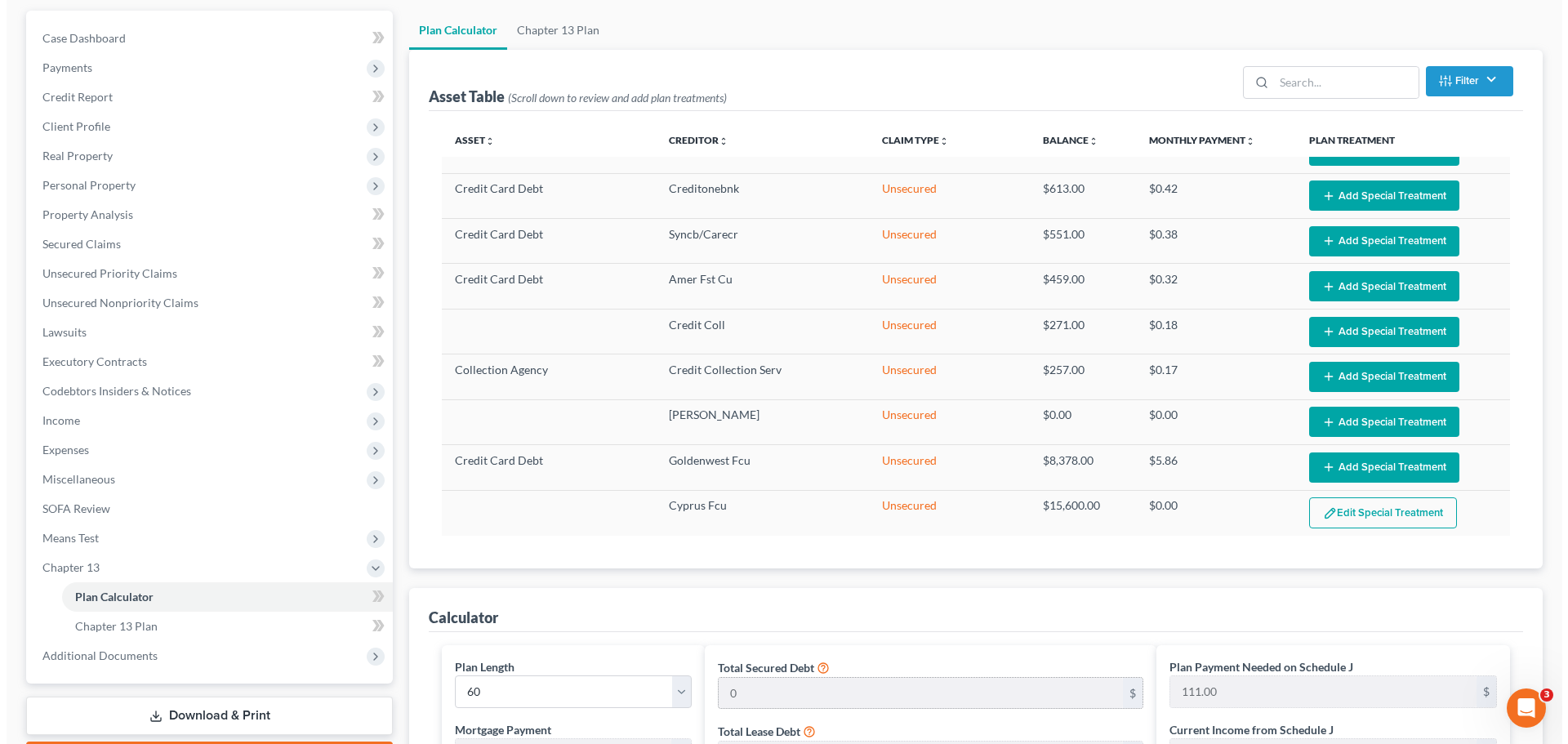
scroll to position [326, 0]
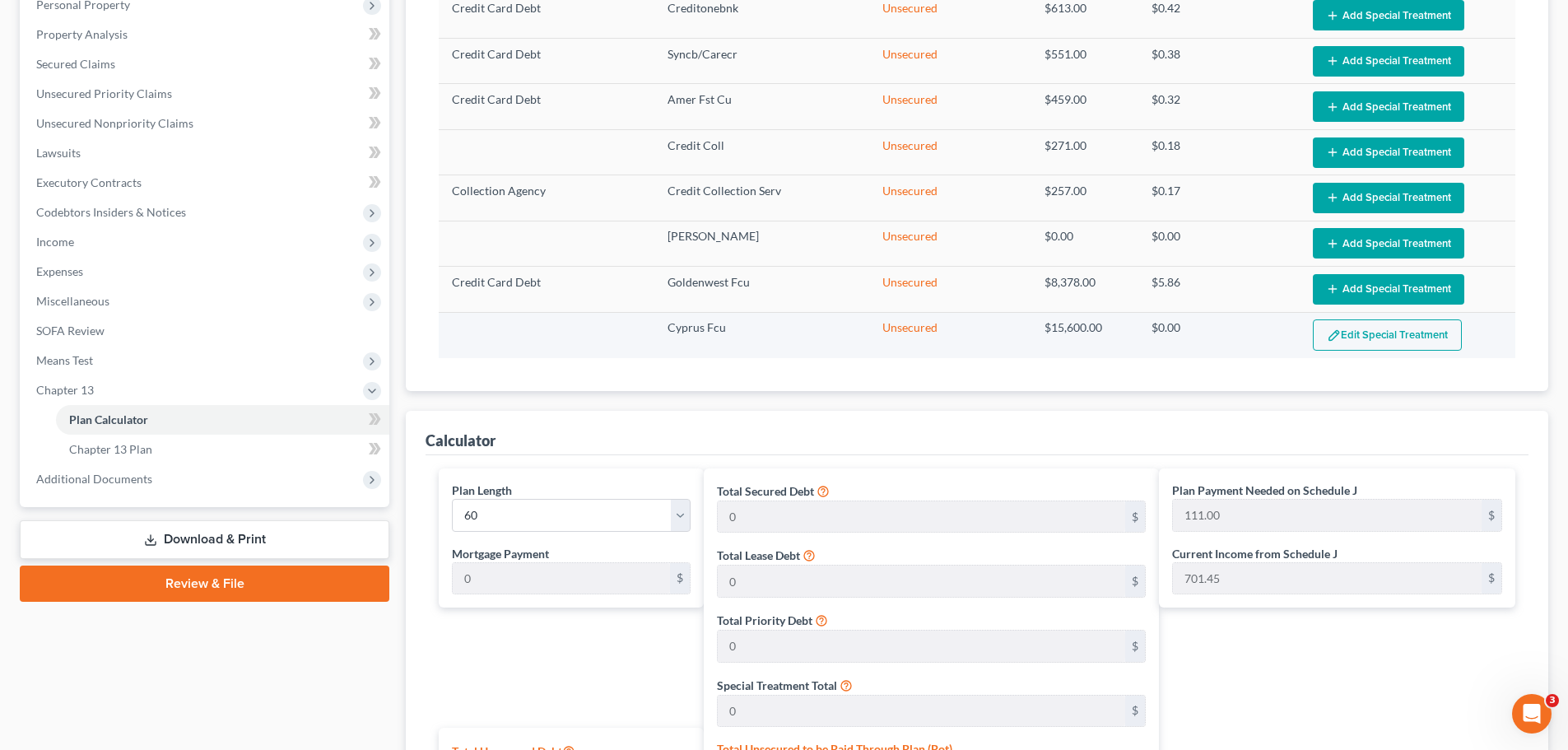
click at [1375, 334] on button "Edit Special Treatment" at bounding box center [1386, 335] width 149 height 31
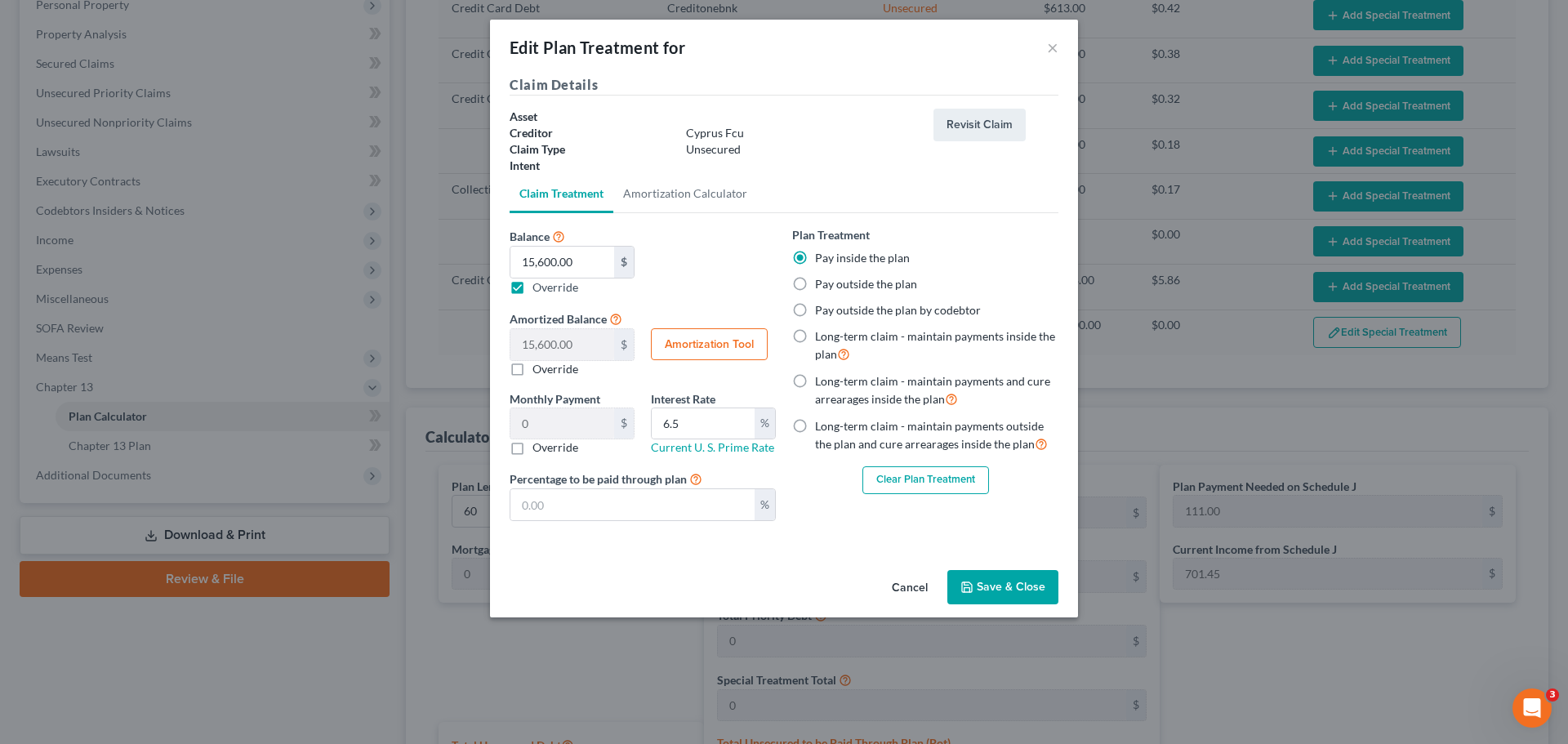
click at [815, 283] on label "Pay outside the plan" at bounding box center [865, 283] width 102 height 16
click at [822, 283] on input "Pay outside the plan" at bounding box center [827, 281] width 11 height 11
radio input "true"
click at [994, 580] on button "Save & Close" at bounding box center [1003, 587] width 111 height 35
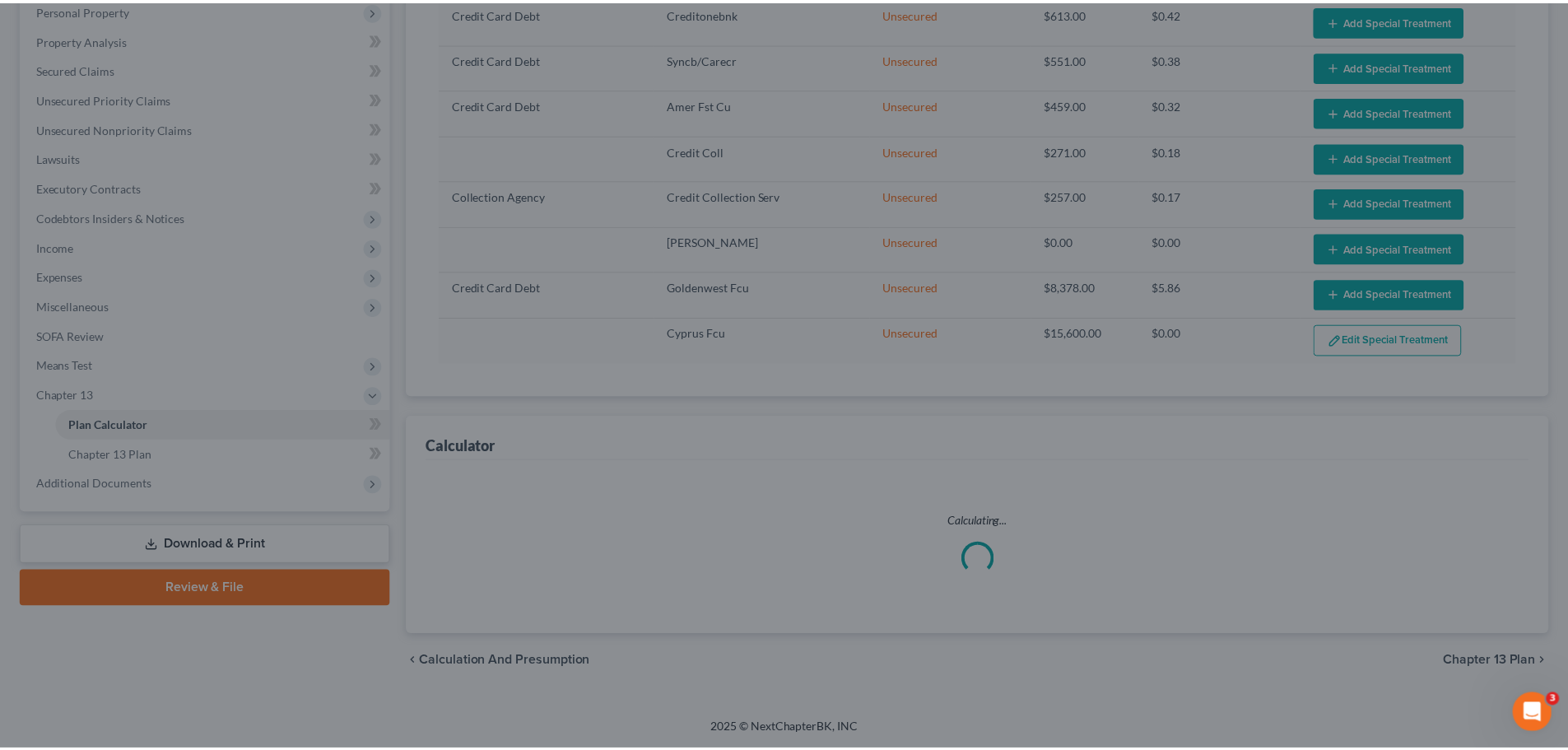
scroll to position [325, 0]
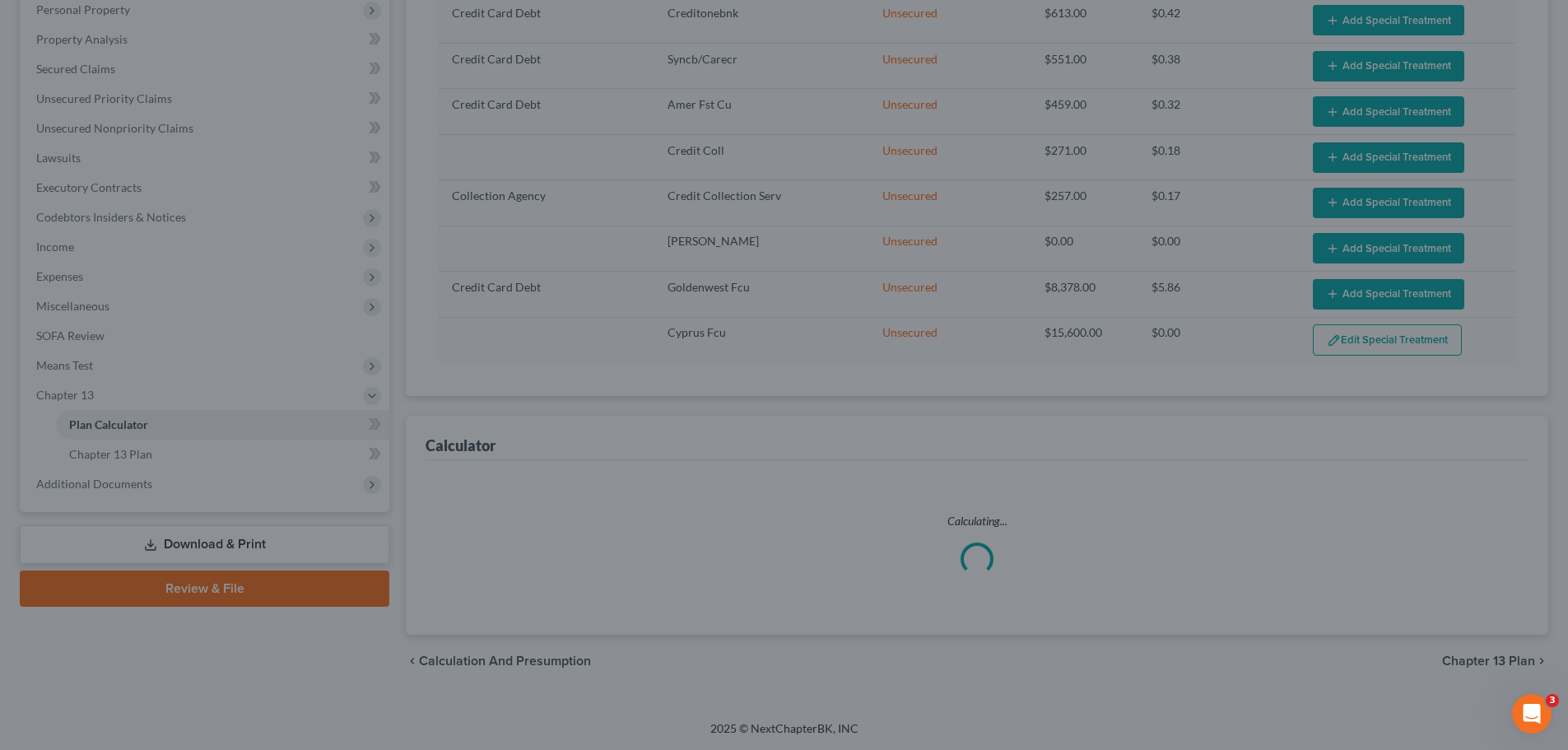
select select "59"
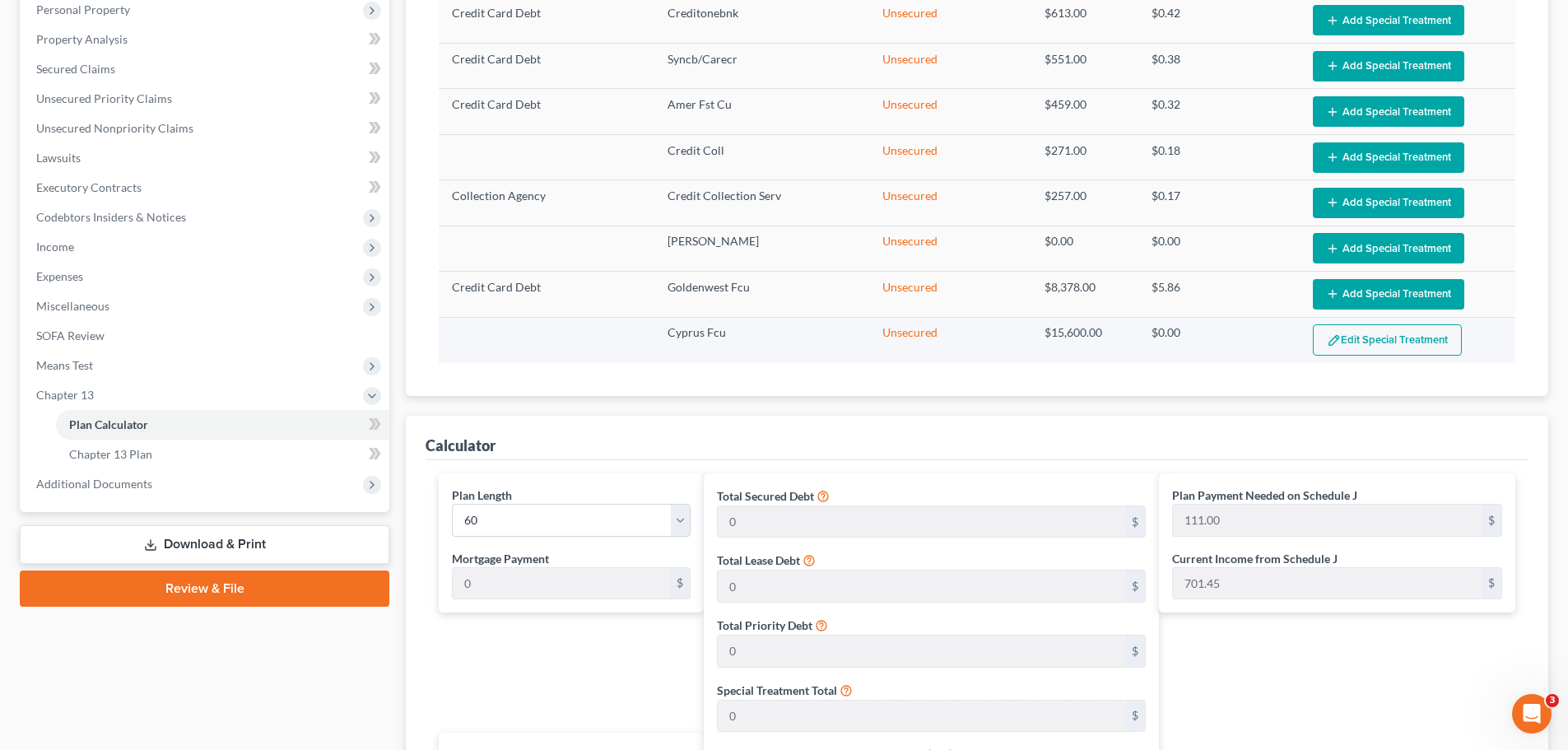
click at [1364, 338] on button "Edit Special Treatment" at bounding box center [1386, 340] width 149 height 31
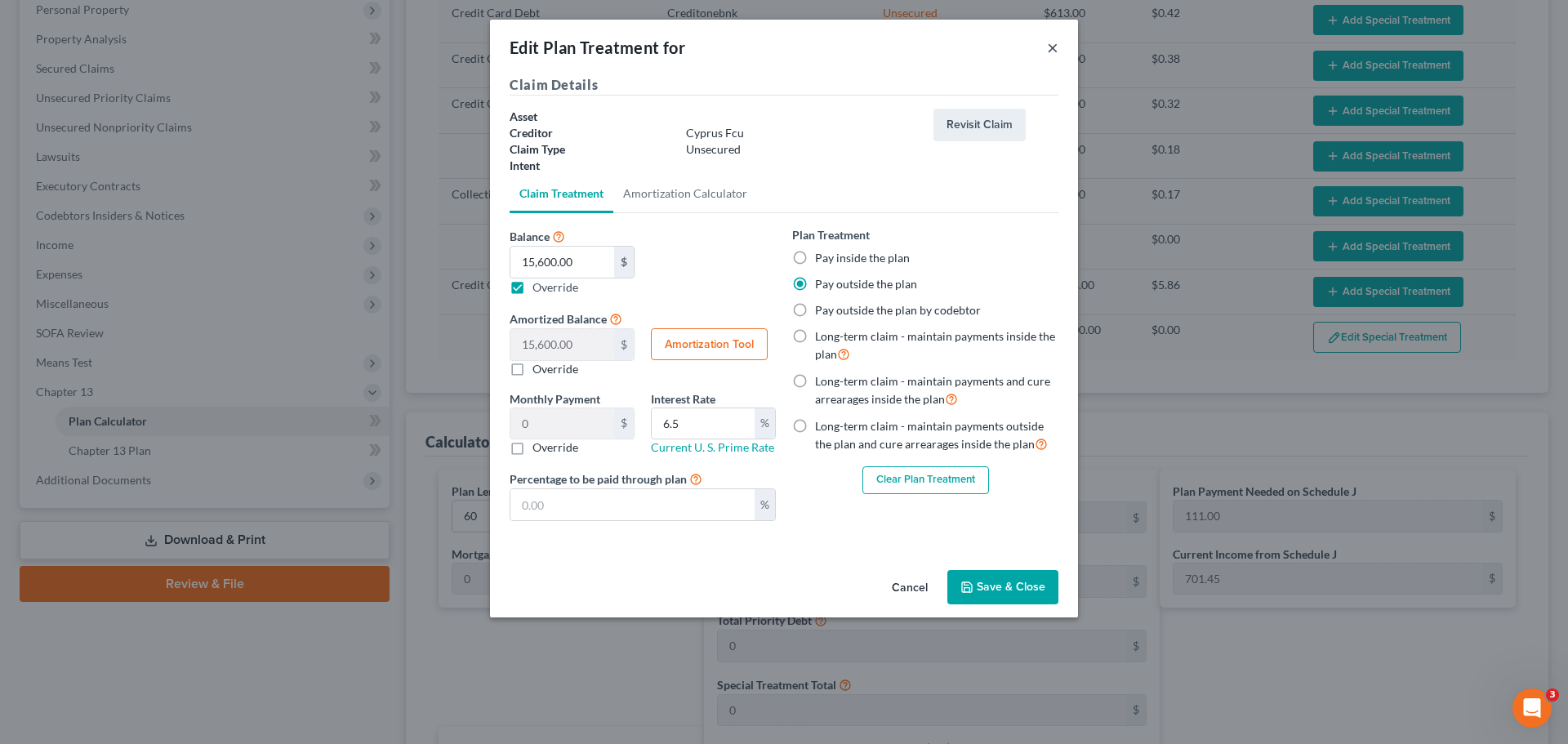
click at [1049, 48] on button "×" at bounding box center [1053, 47] width 12 height 19
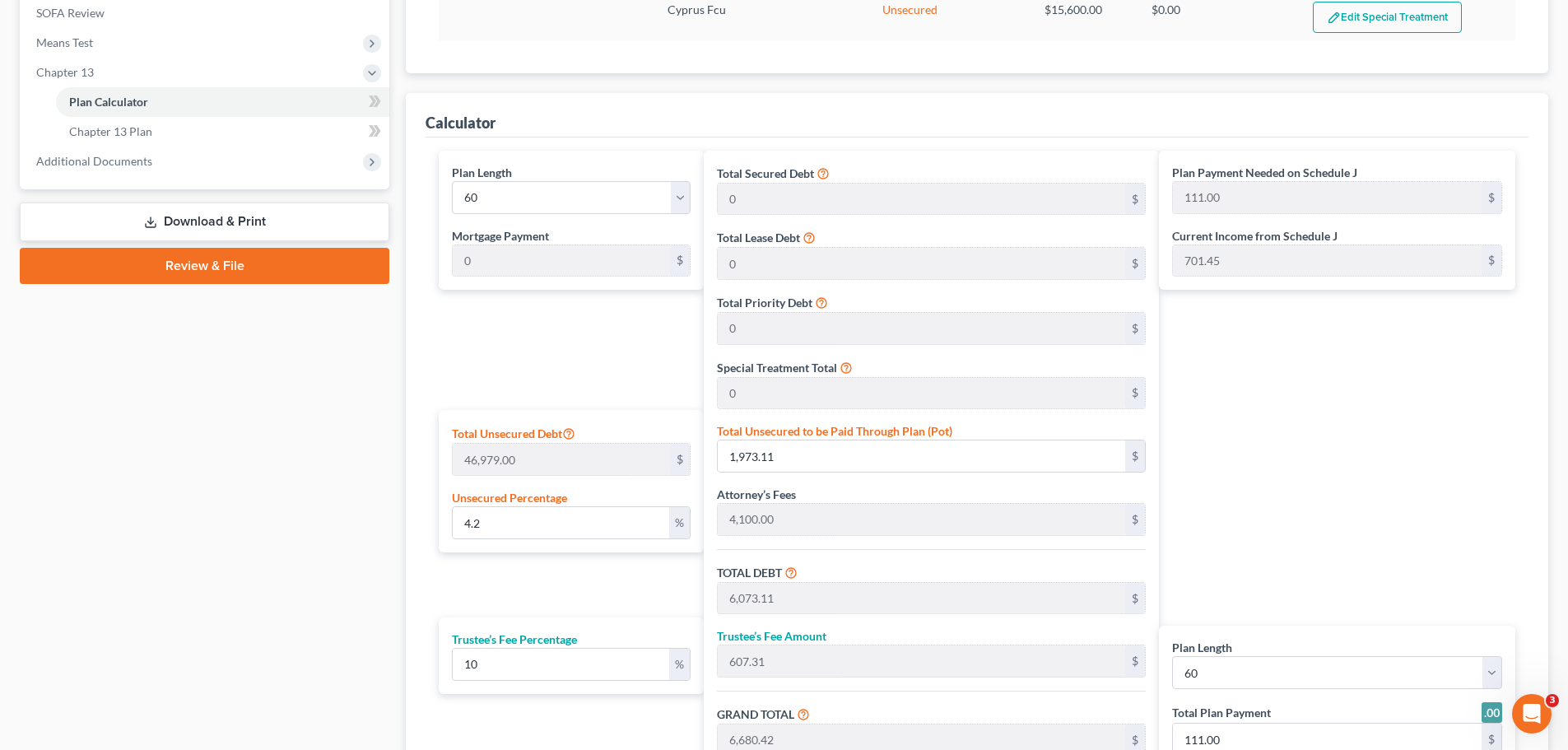
scroll to position [654, 0]
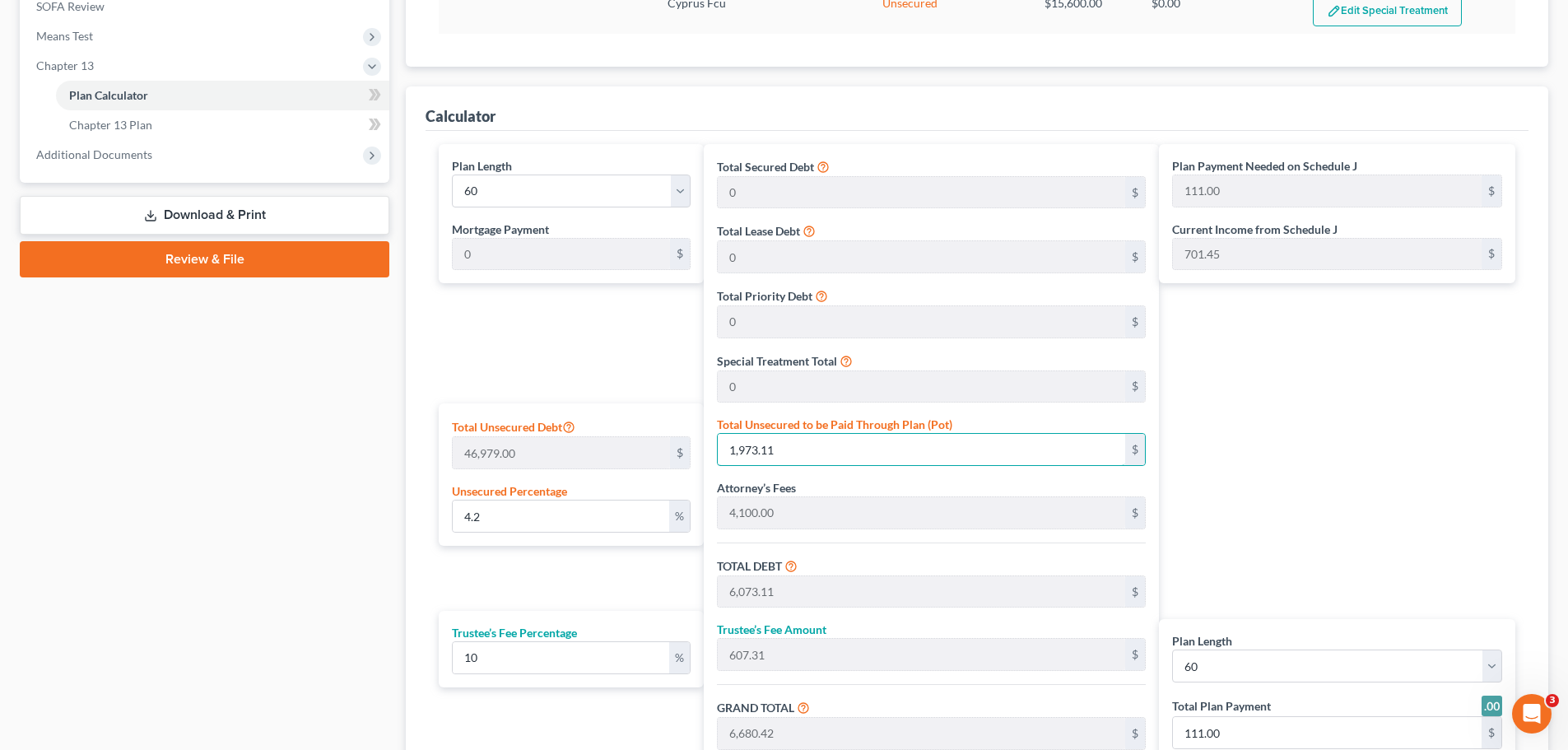
type input "0.004257221311649886"
type input "2"
type input "4,102.00"
type input "410.20"
type input "4,512.20"
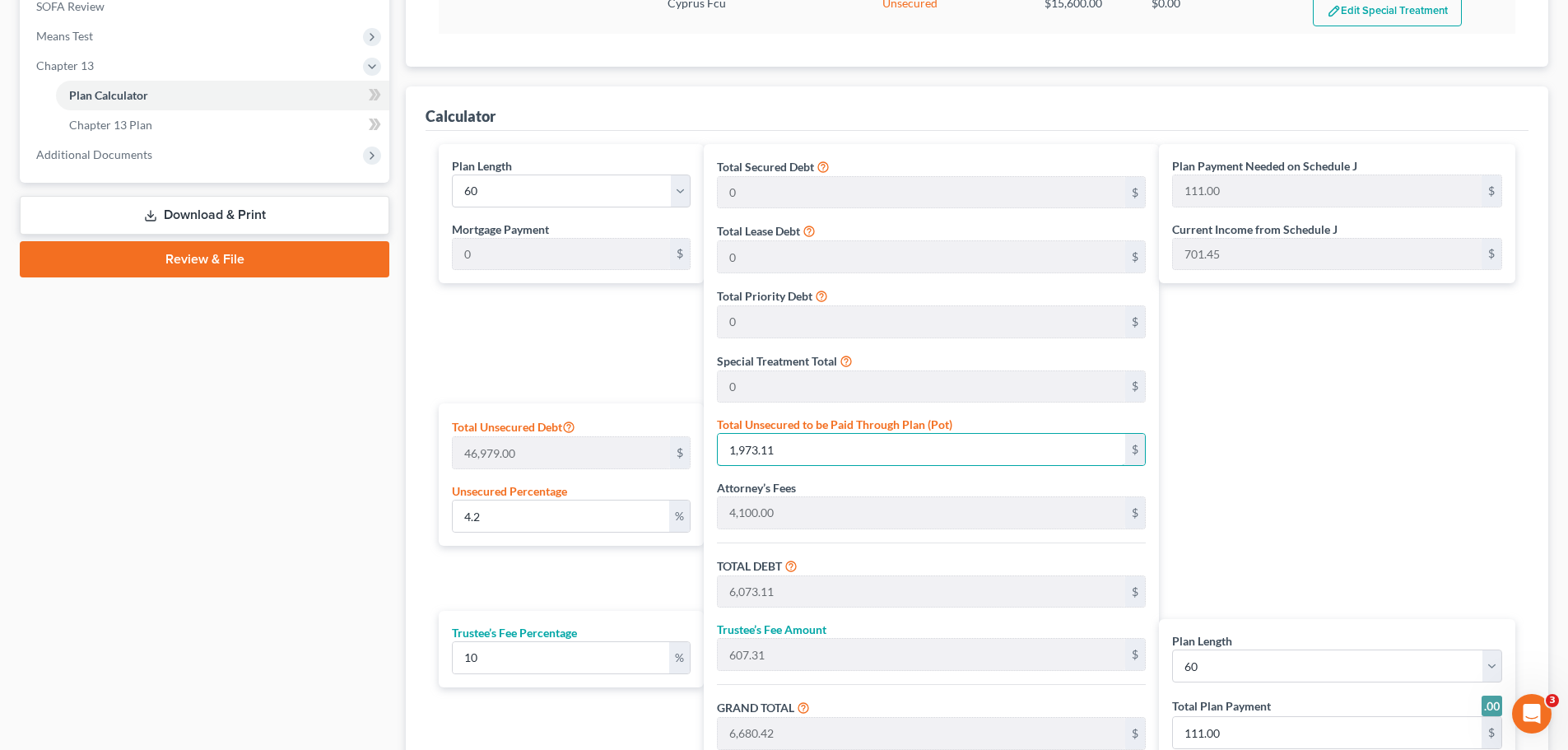
type input "75.00"
type input "0.04682943442814874"
type input "22"
type input "4,122.00"
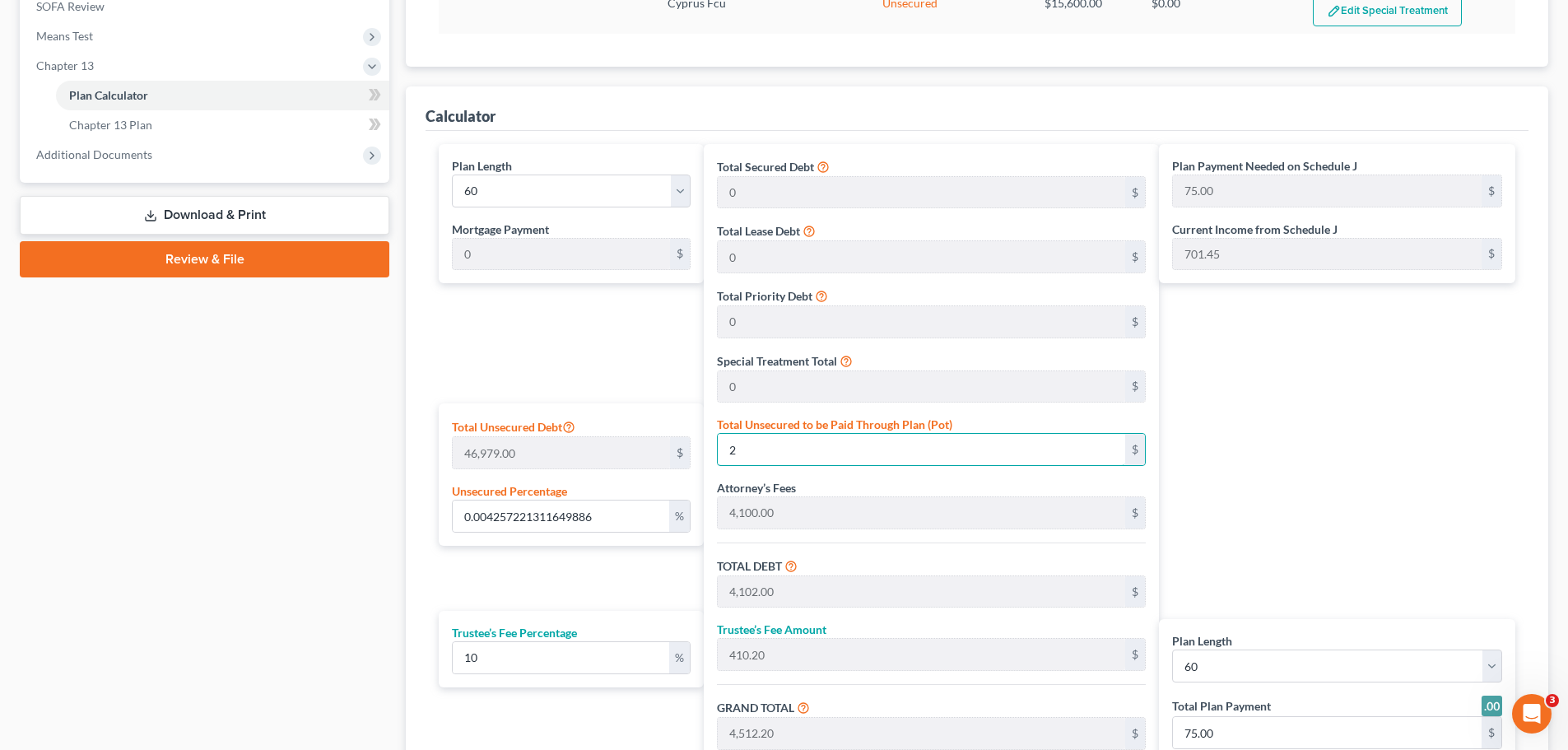
type input "412.20"
type input "4,534.20"
type input "76.00"
type input "0.4682943442814874"
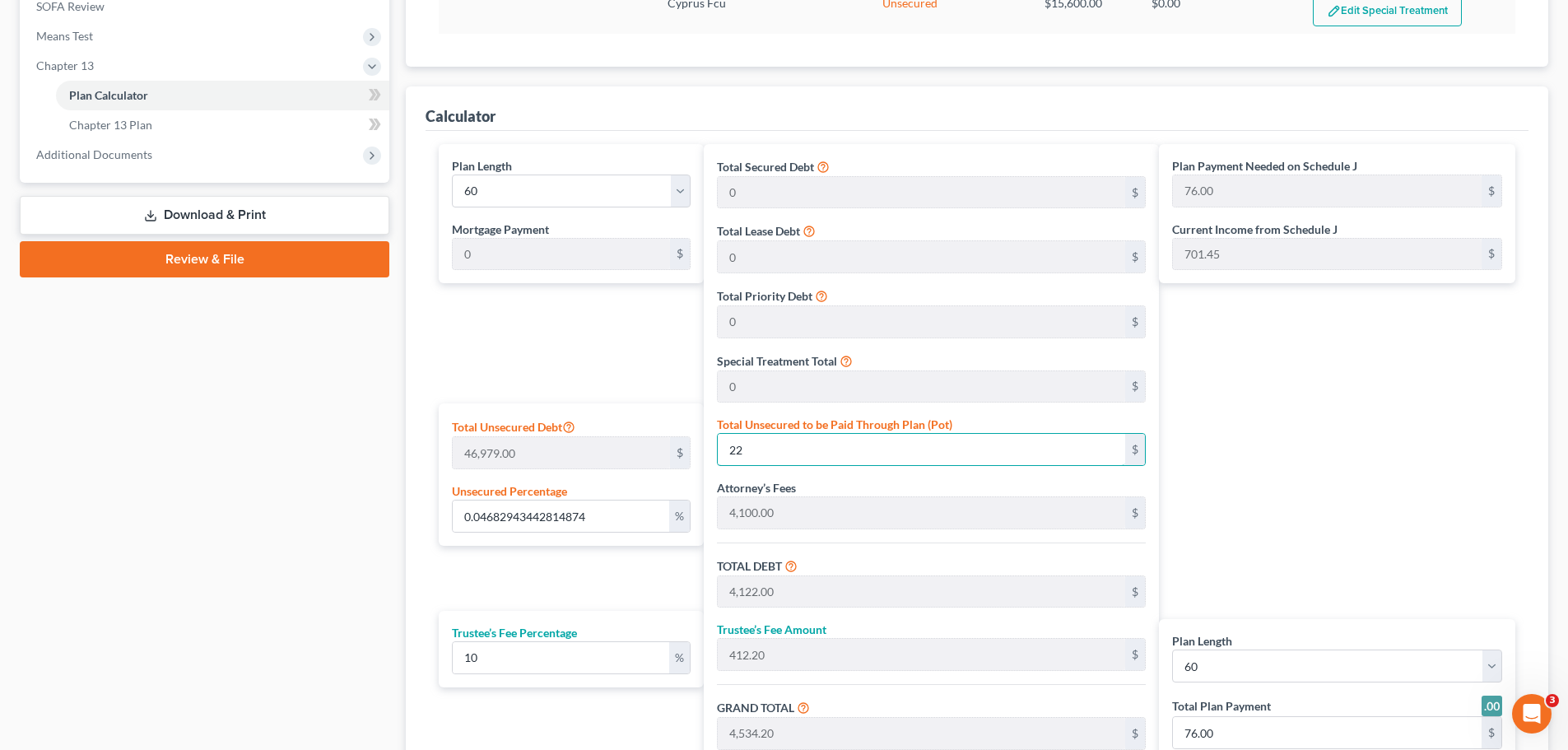
type input "220"
type input "4,320.00"
type input "432.00"
type input "4,752.00"
type input "79.00"
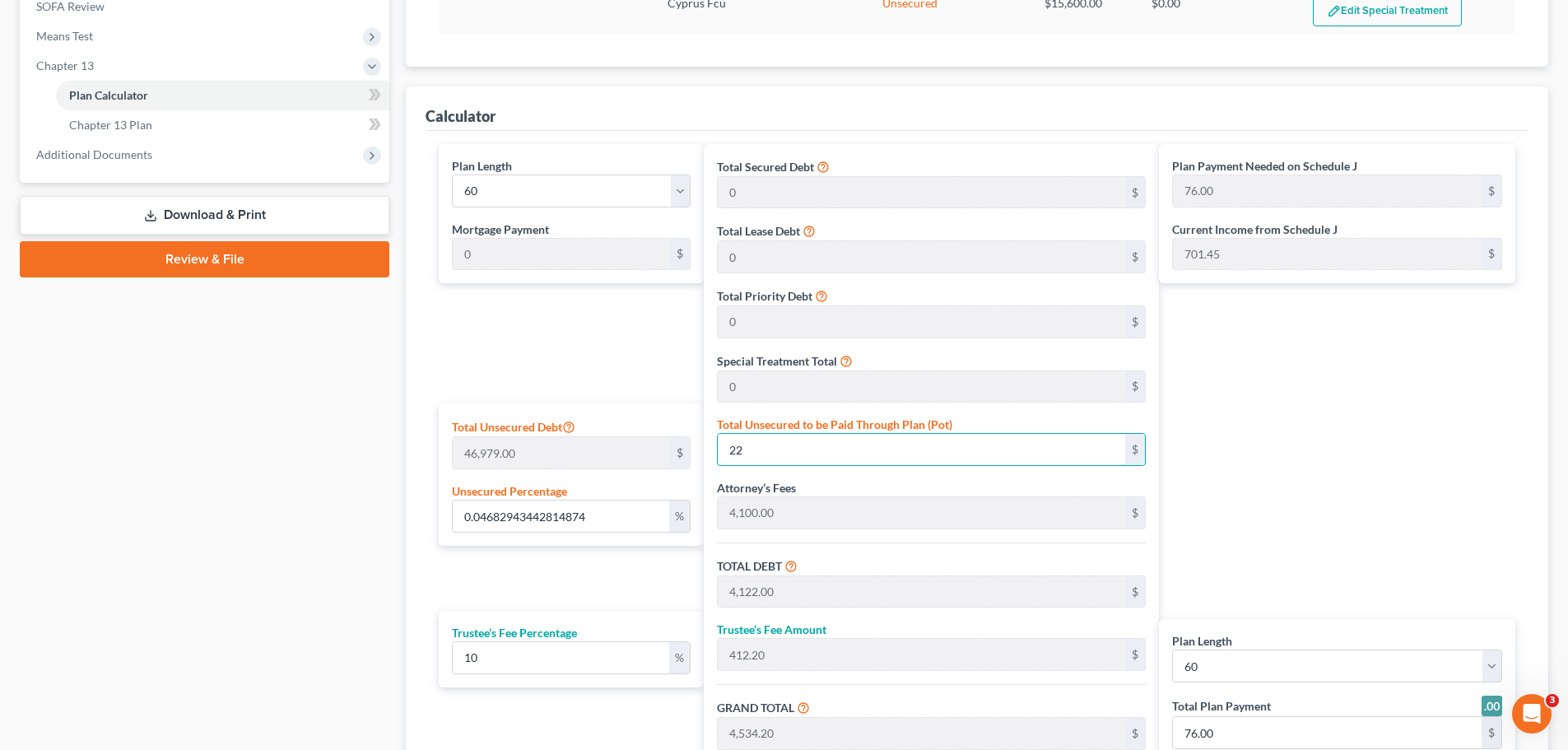
type input "79.00"
type input "4.6850720534707"
type input "2201"
type input "6,301.00"
type input "630.10"
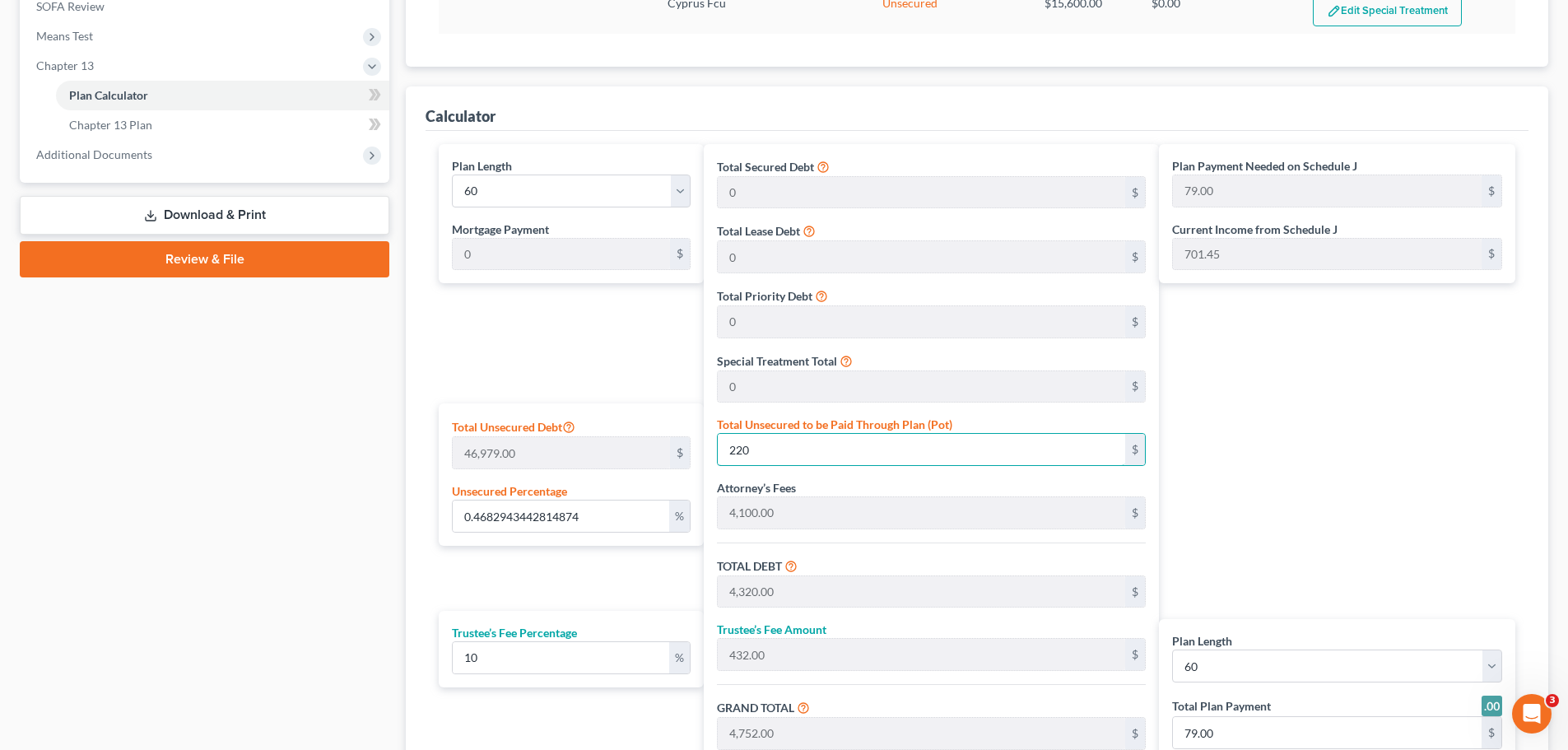
type input "6,931.10"
type input "116.00"
type input "2,201"
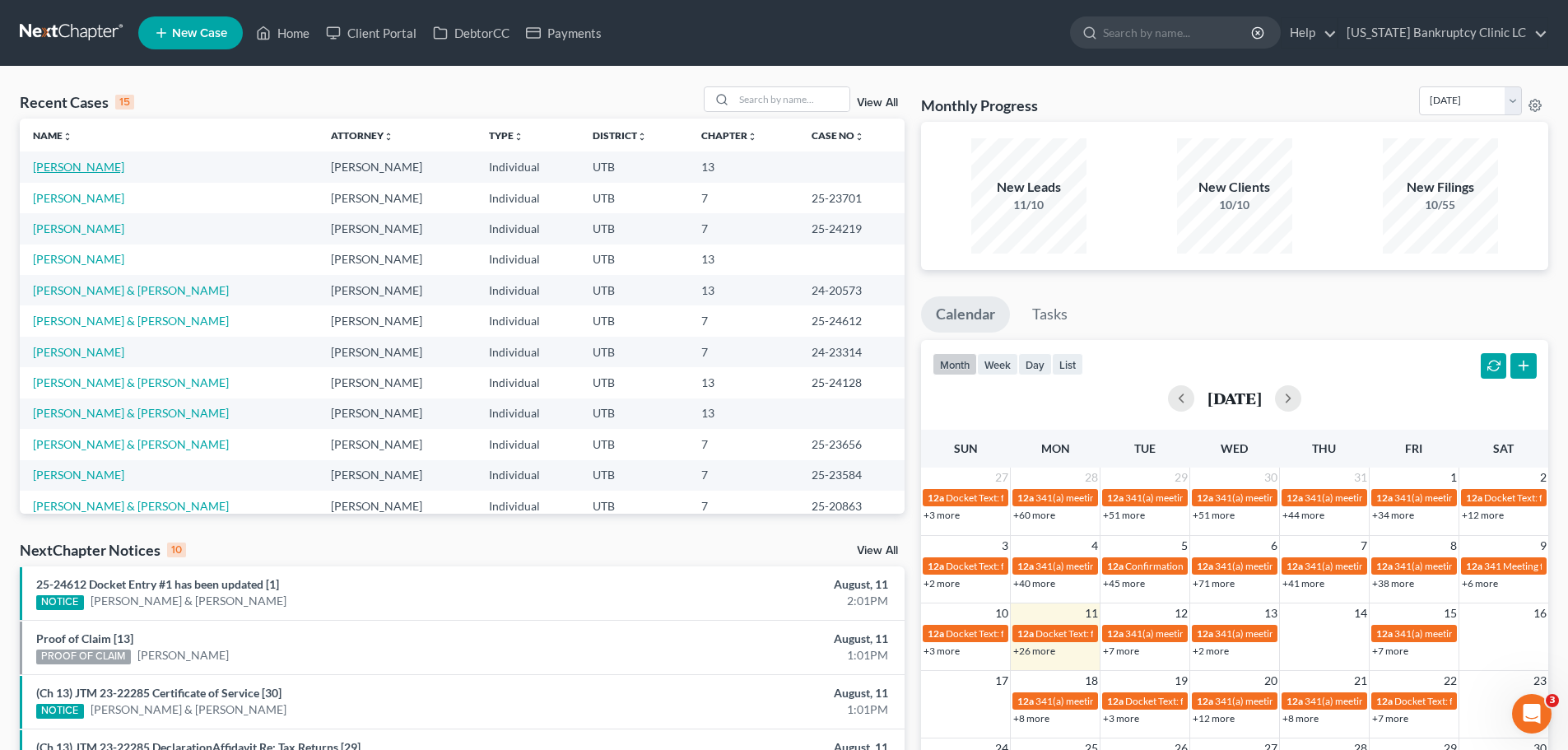
click at [46, 169] on link "[PERSON_NAME]" at bounding box center [78, 167] width 91 height 14
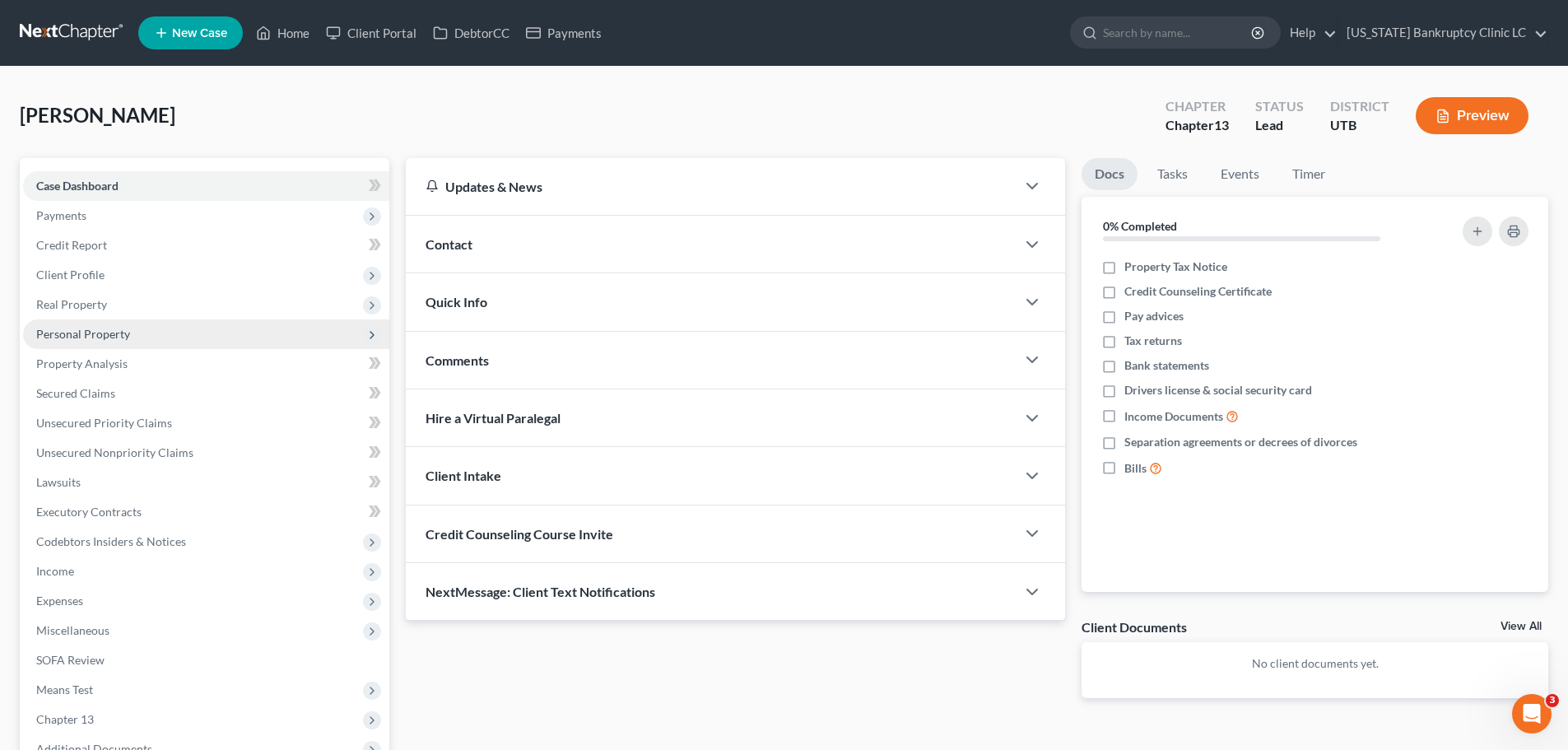
click at [161, 338] on span "Personal Property" at bounding box center [206, 334] width 366 height 30
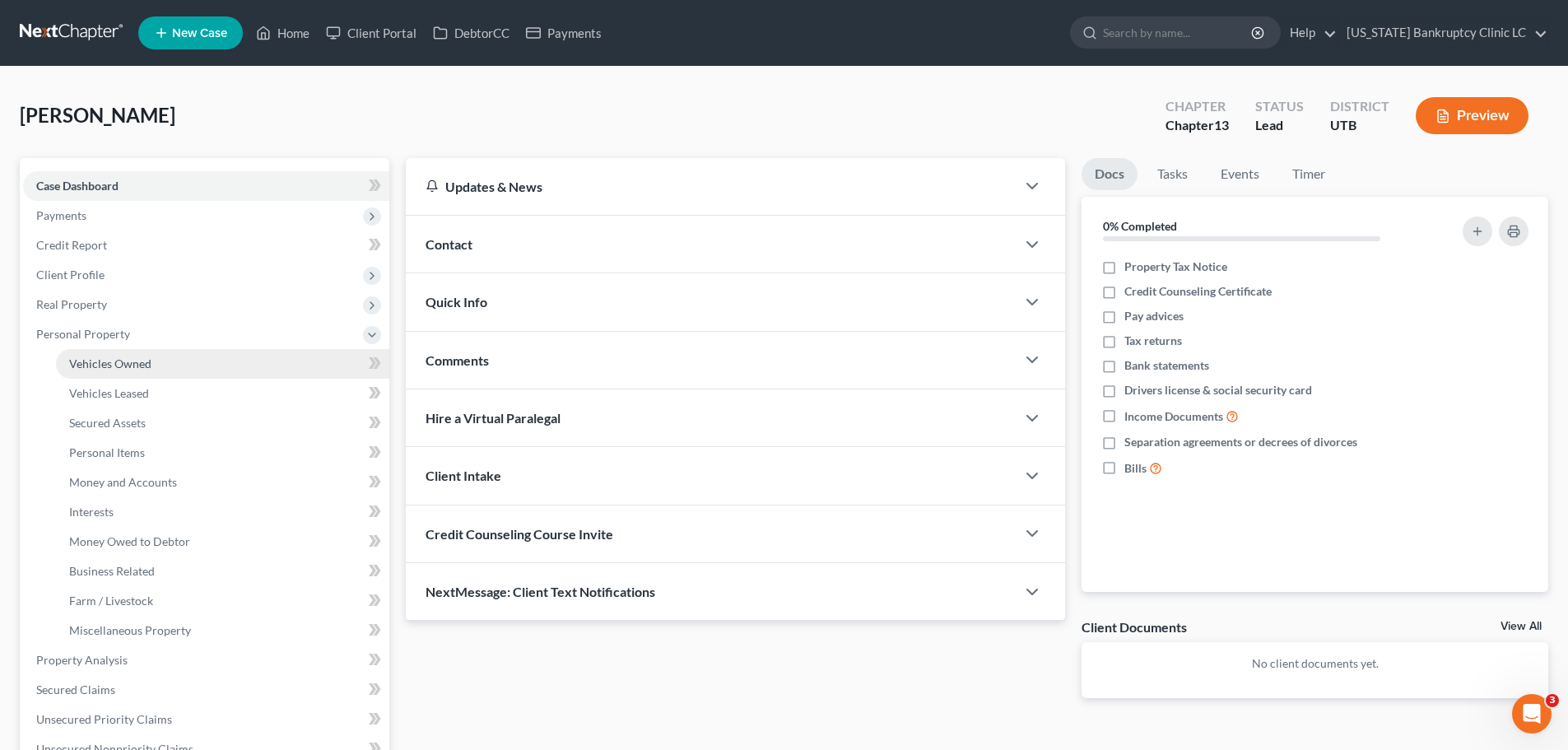
click at [131, 363] on span "Vehicles Owned" at bounding box center [110, 363] width 82 height 14
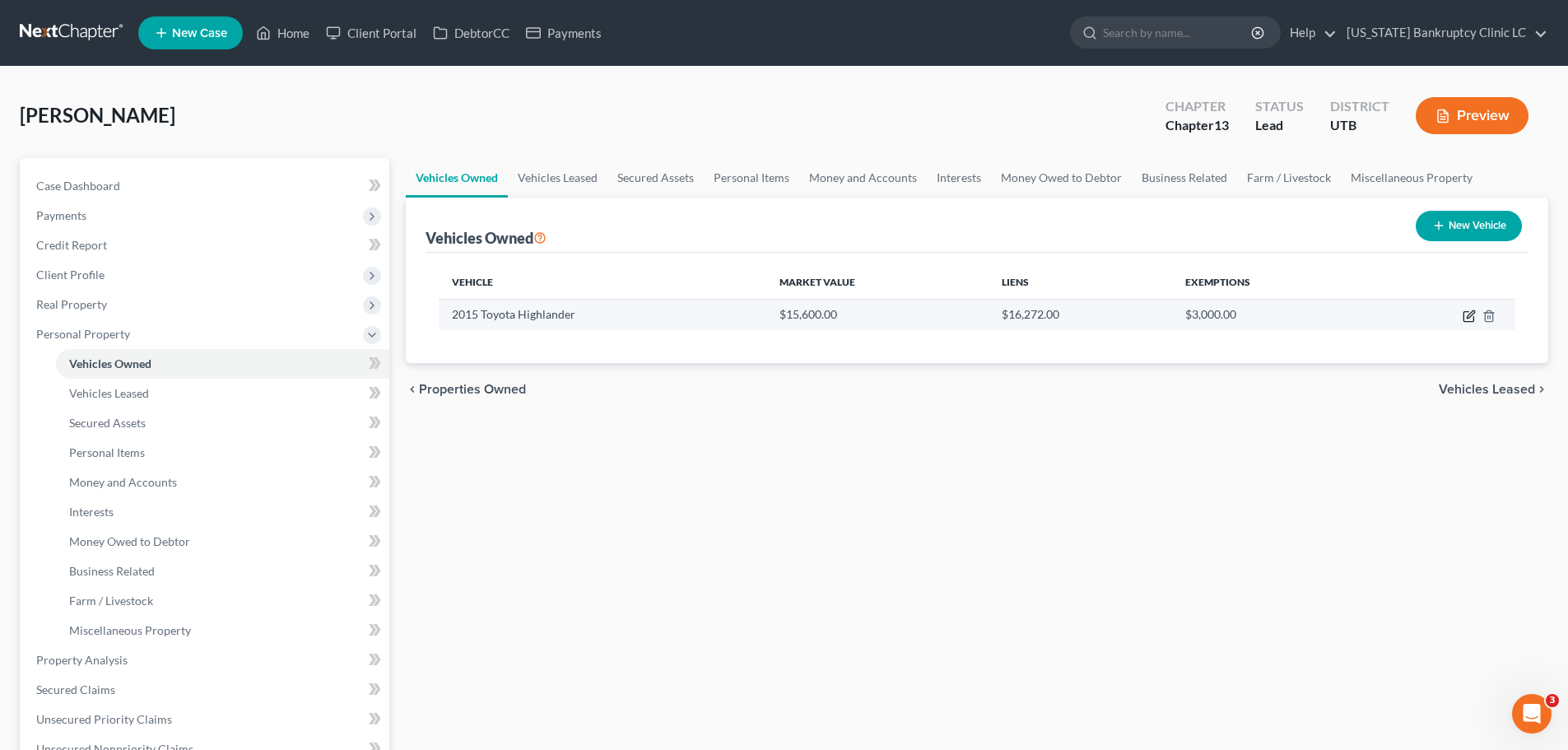
click at [1466, 318] on icon "button" at bounding box center [1469, 315] width 13 height 13
select select "0"
select select "11"
select select "2"
select select "1"
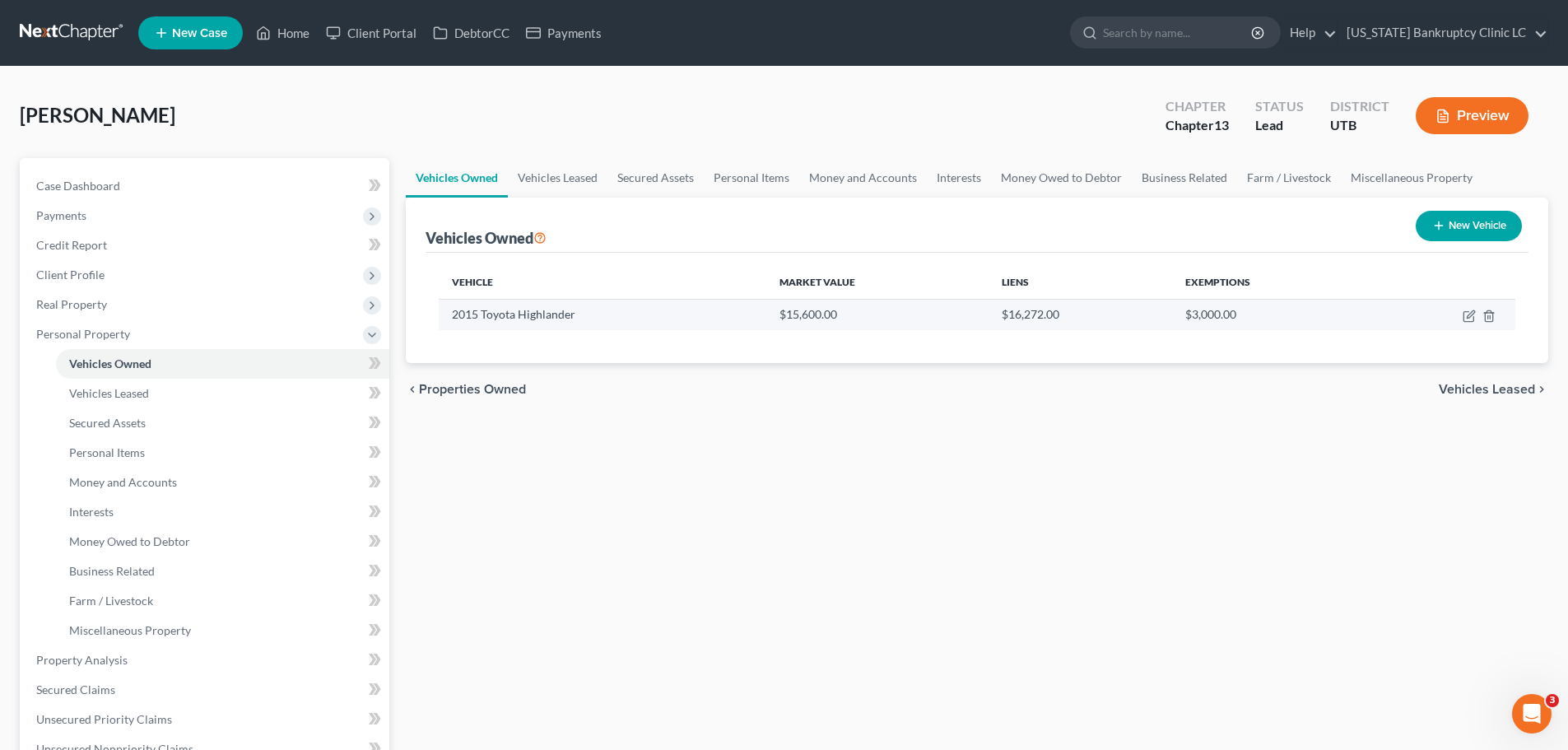
select select "46"
select select "0"
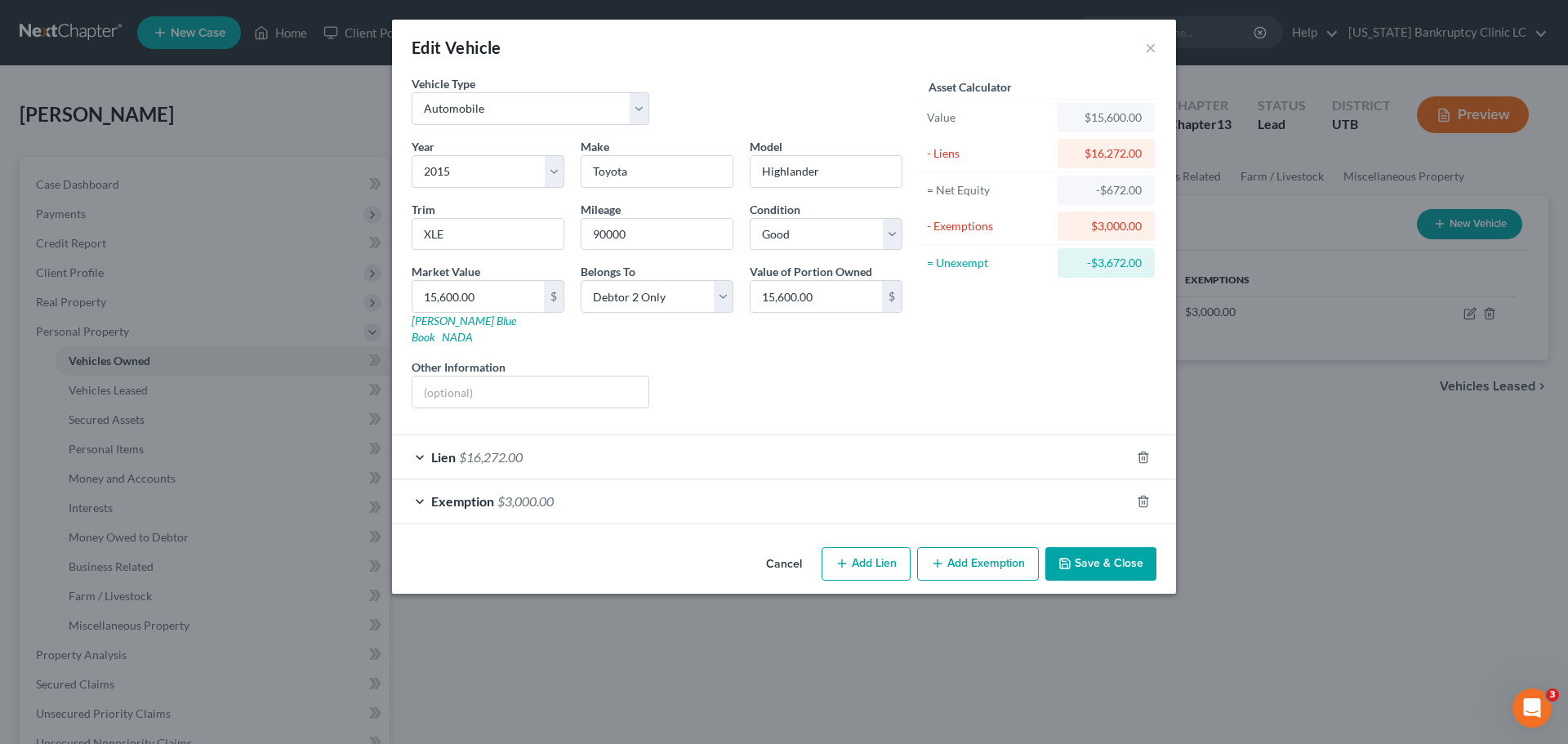
click at [733, 439] on div "Lien $16,272.00" at bounding box center [761, 456] width 738 height 43
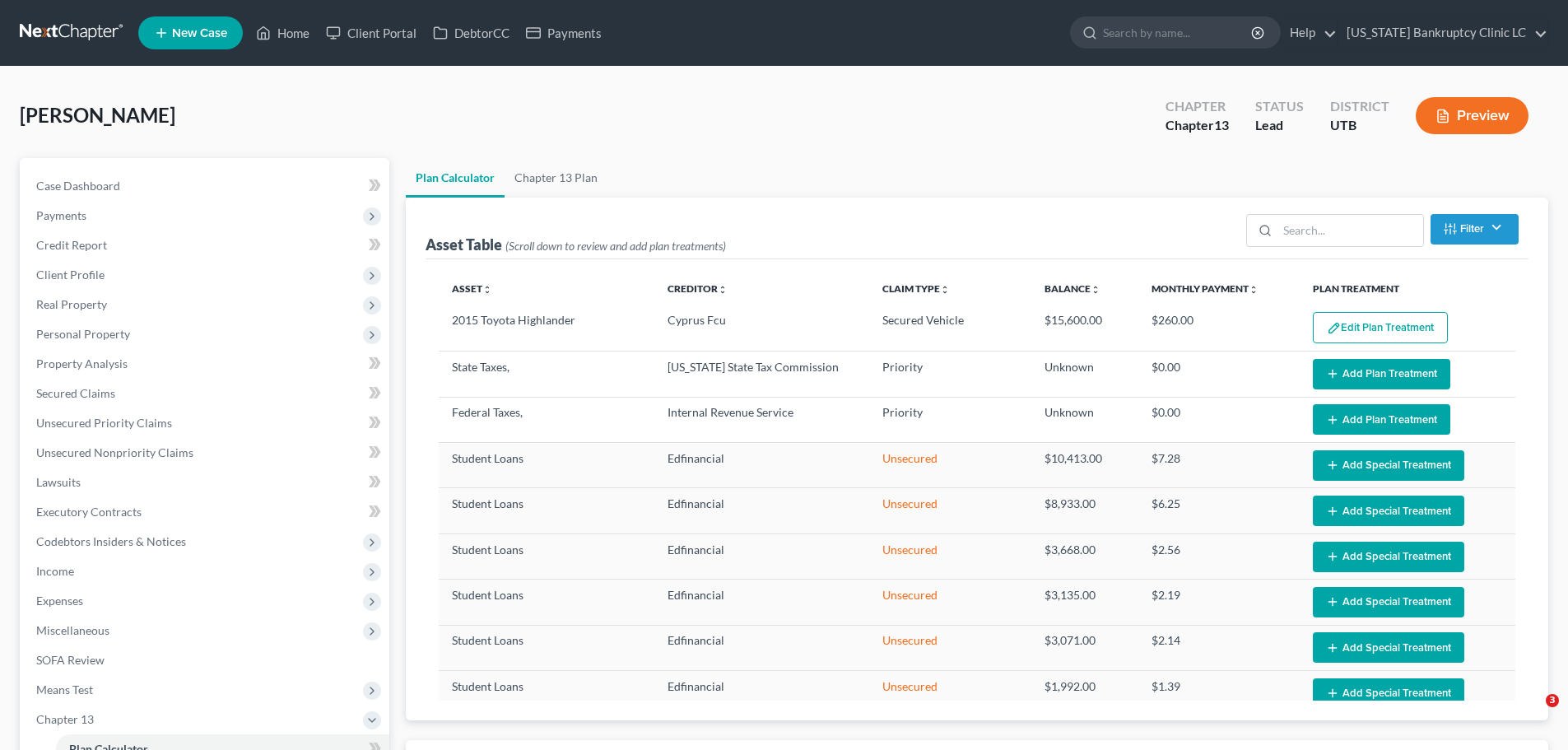
select select "59"
